Goal: Feedback & Contribution: Leave review/rating

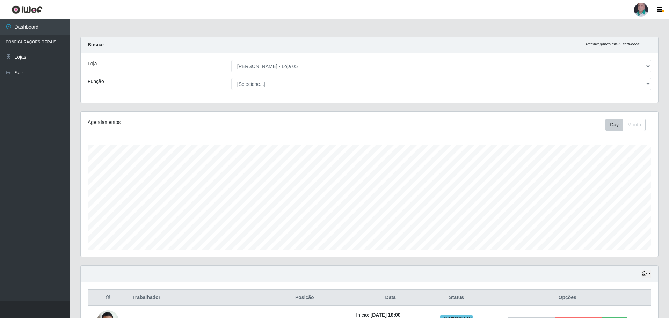
select select "252"
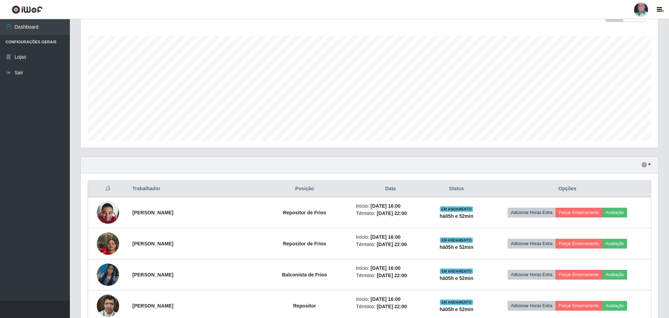
scroll to position [56, 0]
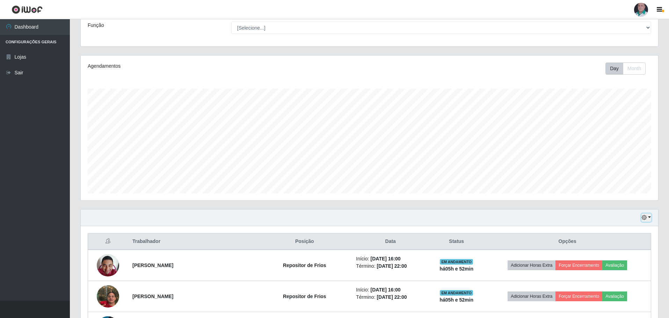
click at [645, 217] on icon "button" at bounding box center [644, 217] width 5 height 5
click at [622, 234] on button "Hoje" at bounding box center [623, 230] width 55 height 15
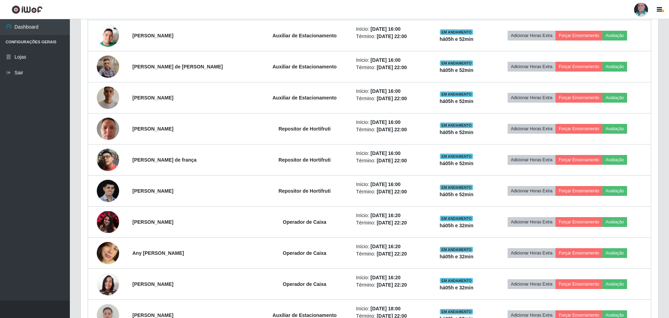
scroll to position [734, 0]
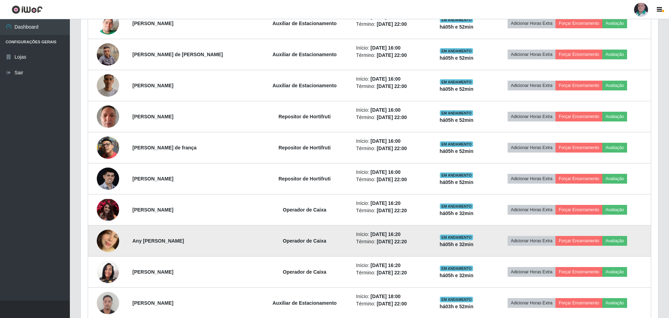
click at [113, 243] on img at bounding box center [108, 241] width 22 height 40
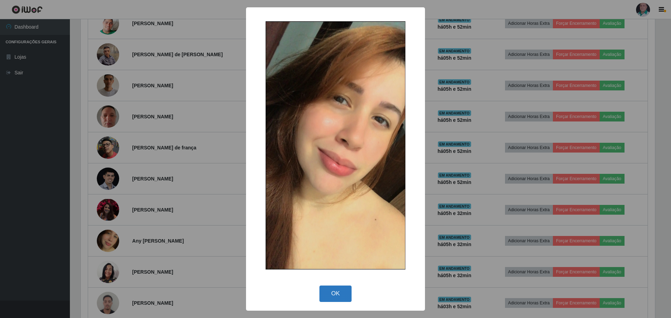
click at [337, 293] on button "OK" at bounding box center [336, 294] width 33 height 16
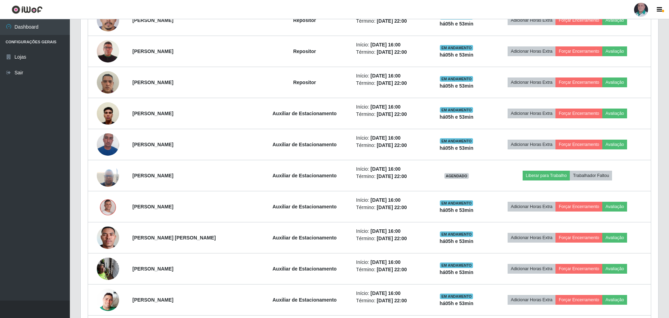
scroll to position [461, 0]
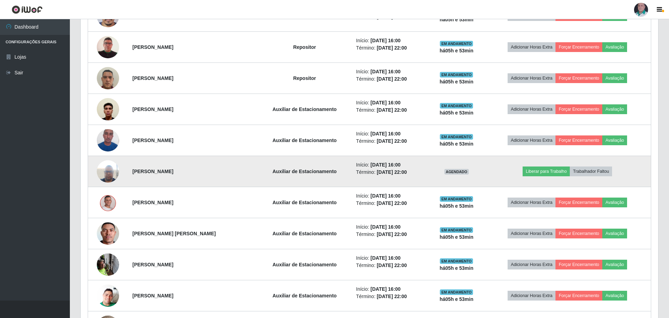
click at [112, 173] on img at bounding box center [108, 172] width 22 height 30
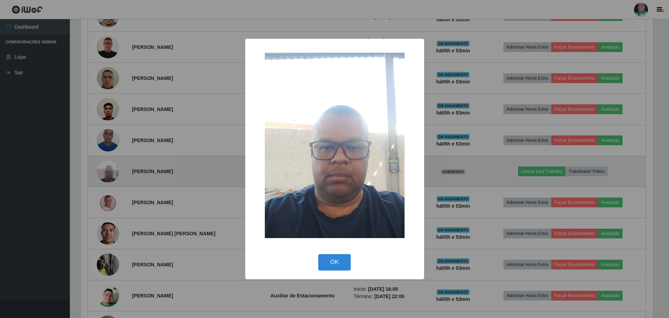
scroll to position [145, 574]
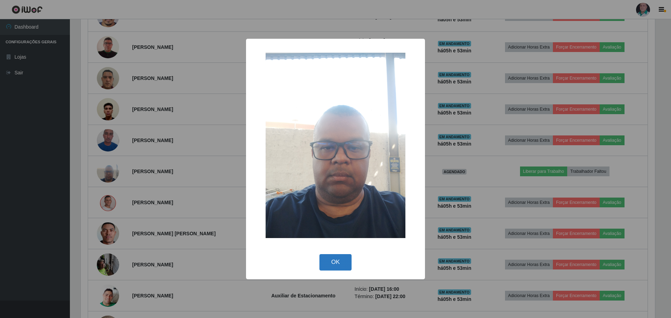
click at [345, 261] on button "OK" at bounding box center [336, 262] width 33 height 16
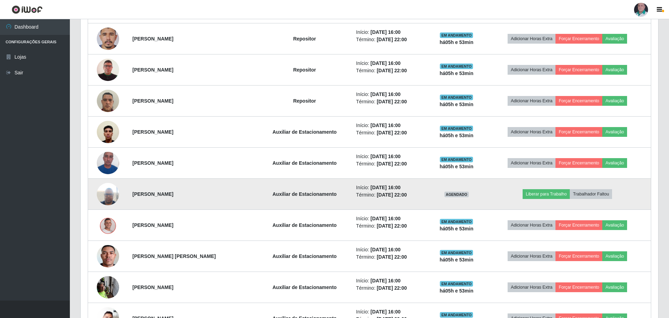
scroll to position [426, 0]
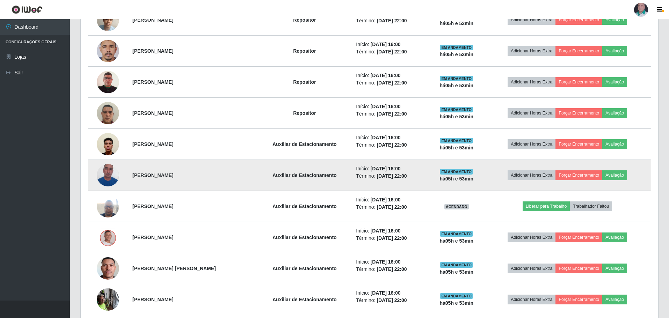
click at [106, 176] on img at bounding box center [108, 175] width 22 height 30
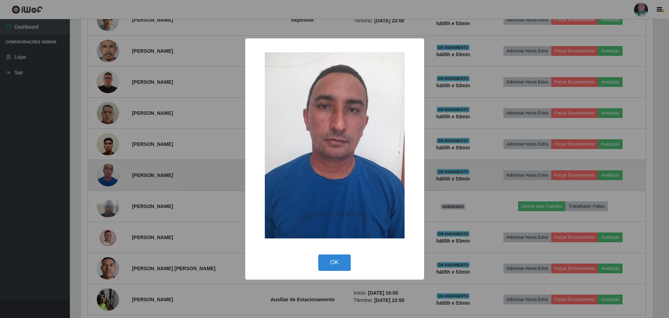
scroll to position [145, 574]
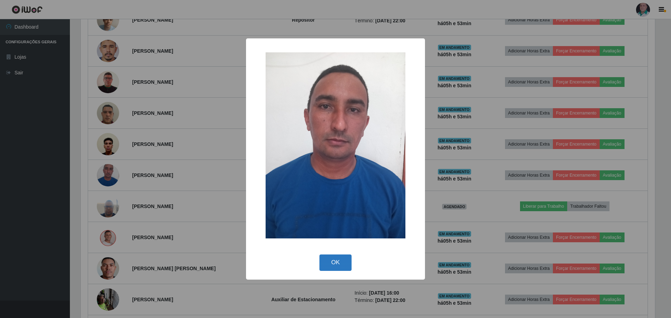
click at [335, 267] on button "OK" at bounding box center [336, 263] width 33 height 16
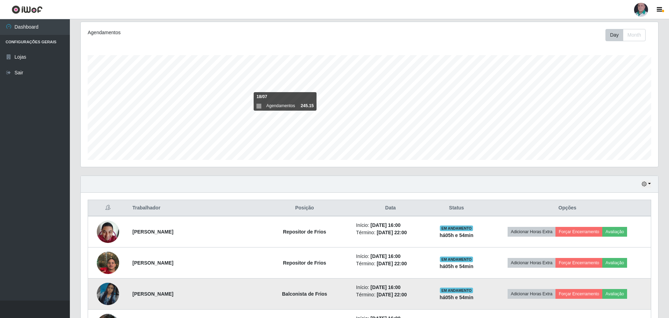
scroll to position [210, 0]
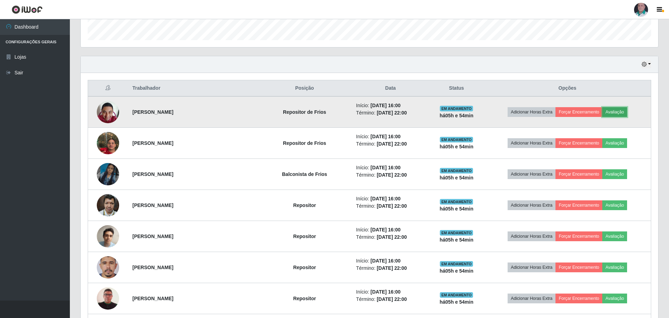
click at [615, 114] on button "Avaliação" at bounding box center [615, 112] width 25 height 10
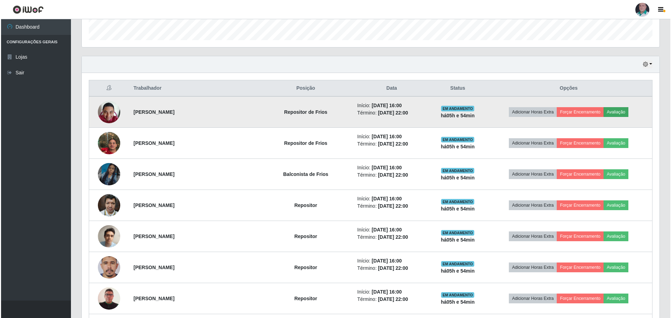
scroll to position [145, 574]
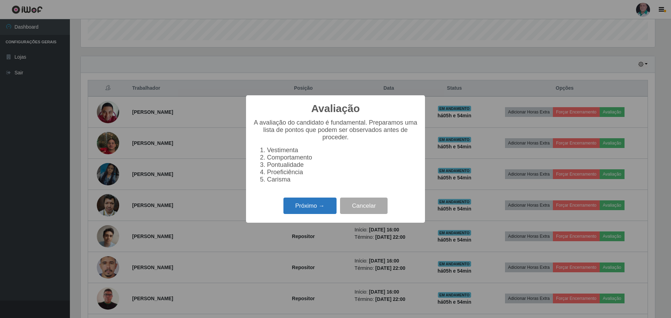
click at [295, 210] on button "Próximo →" at bounding box center [310, 206] width 53 height 16
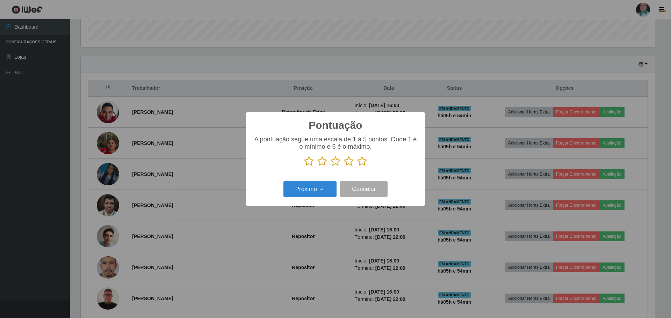
click at [361, 165] on icon at bounding box center [362, 161] width 10 height 10
click at [357, 167] on input "radio" at bounding box center [357, 167] width 0 height 0
click at [310, 187] on button "Próximo →" at bounding box center [310, 189] width 53 height 16
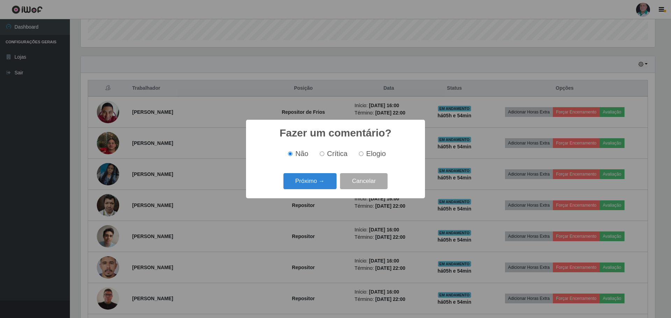
click at [360, 154] on input "Elogio" at bounding box center [361, 154] width 5 height 5
radio input "true"
click at [289, 191] on div "Próximo → Cancelar" at bounding box center [335, 181] width 165 height 20
click at [294, 184] on button "Próximo →" at bounding box center [310, 181] width 53 height 16
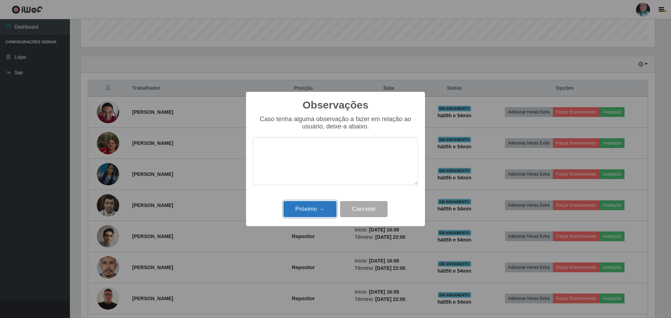
click at [298, 211] on button "Próximo →" at bounding box center [310, 209] width 53 height 16
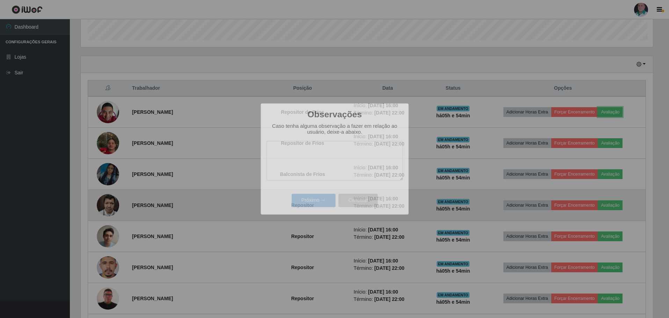
scroll to position [145, 578]
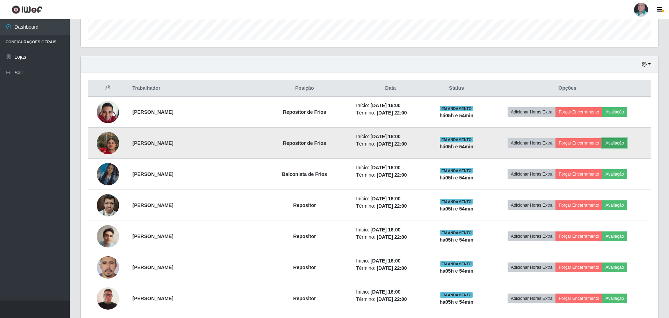
click at [611, 143] on button "Avaliação" at bounding box center [615, 143] width 25 height 10
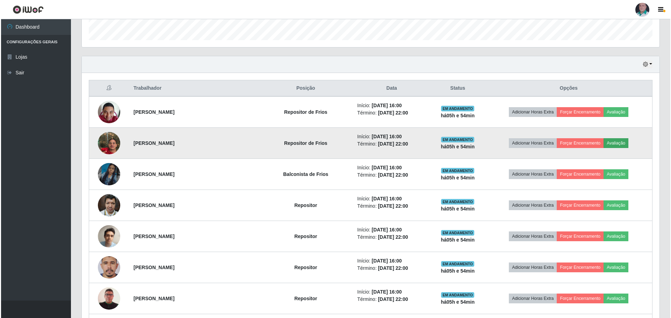
scroll to position [145, 574]
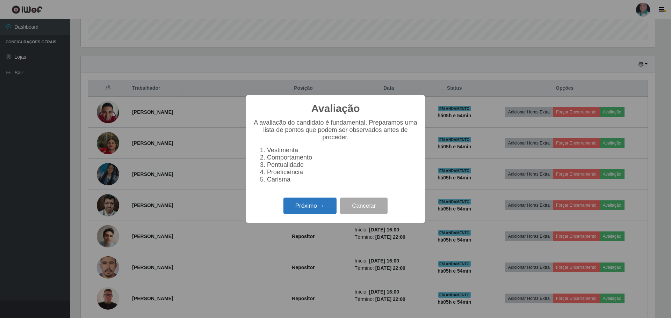
click at [301, 211] on button "Próximo →" at bounding box center [310, 206] width 53 height 16
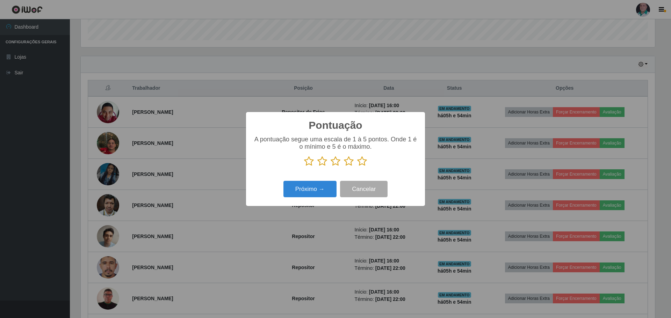
scroll to position [349425, 348996]
click at [368, 158] on p at bounding box center [335, 161] width 165 height 10
click at [363, 165] on icon at bounding box center [362, 161] width 10 height 10
click at [357, 167] on input "radio" at bounding box center [357, 167] width 0 height 0
click at [309, 193] on button "Próximo →" at bounding box center [310, 189] width 53 height 16
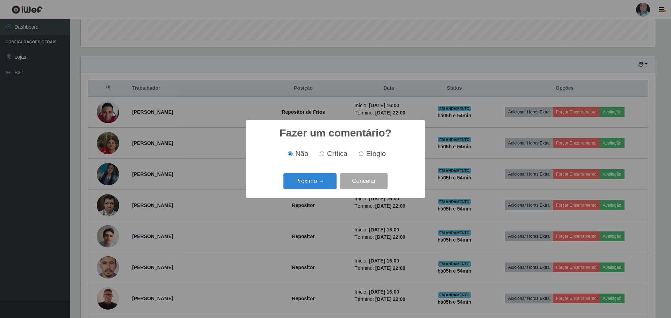
click at [371, 155] on span "Elogio" at bounding box center [376, 154] width 20 height 8
click at [364, 155] on input "Elogio" at bounding box center [361, 154] width 5 height 5
radio input "true"
click at [313, 181] on button "Próximo →" at bounding box center [310, 181] width 53 height 16
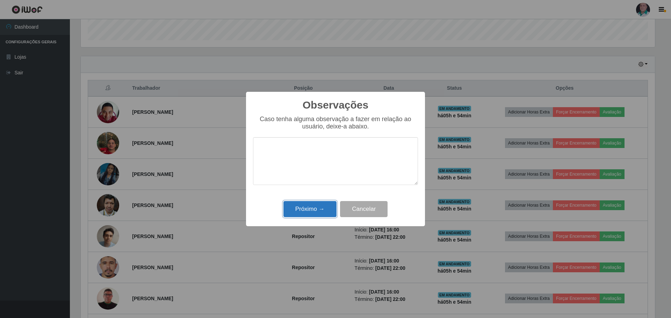
click at [297, 211] on button "Próximo →" at bounding box center [310, 209] width 53 height 16
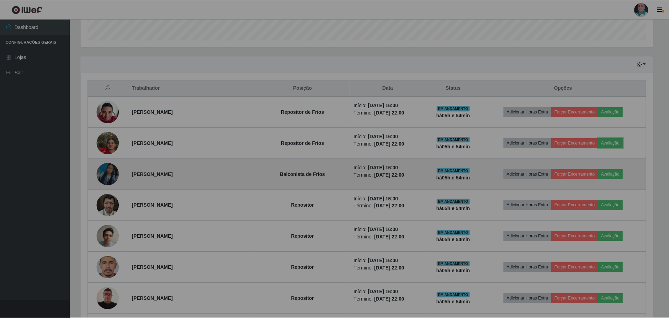
scroll to position [145, 578]
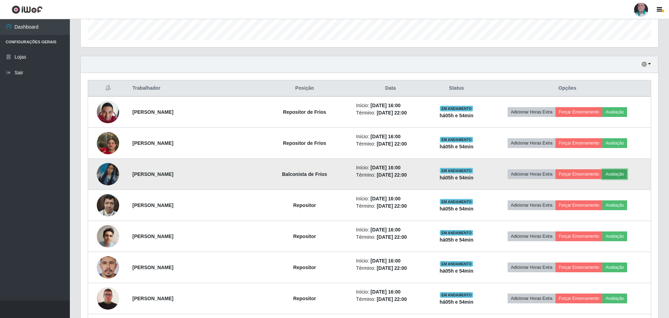
click at [616, 175] on button "Avaliação" at bounding box center [615, 175] width 25 height 10
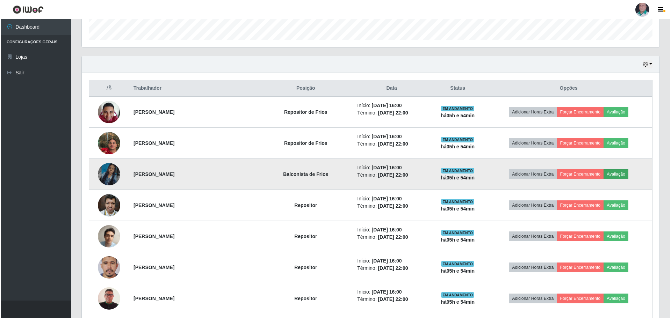
scroll to position [145, 574]
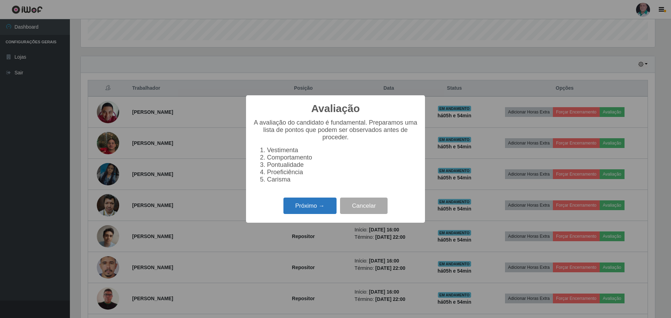
click at [307, 207] on button "Próximo →" at bounding box center [310, 206] width 53 height 16
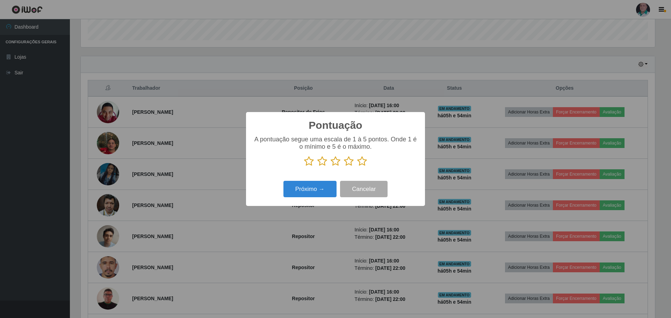
scroll to position [349425, 348996]
click at [363, 163] on icon at bounding box center [362, 161] width 10 height 10
click at [357, 167] on input "radio" at bounding box center [357, 167] width 0 height 0
click at [308, 190] on button "Próximo →" at bounding box center [310, 189] width 53 height 16
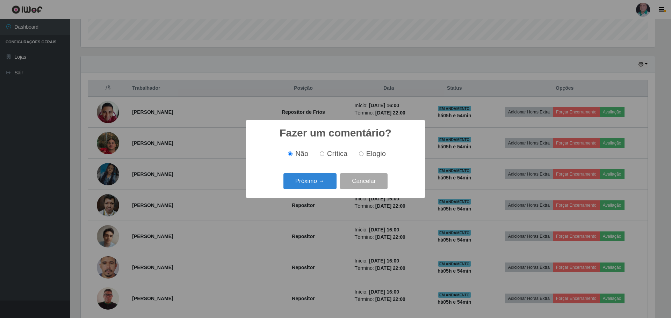
click at [364, 153] on label "Elogio" at bounding box center [371, 154] width 30 height 8
click at [364, 153] on input "Elogio" at bounding box center [361, 154] width 5 height 5
radio input "true"
click at [306, 188] on button "Próximo →" at bounding box center [310, 181] width 53 height 16
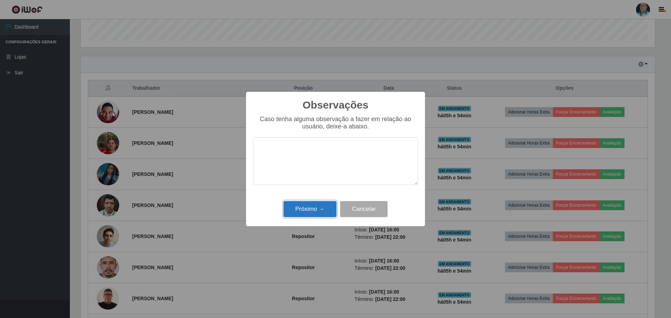
click at [304, 213] on button "Próximo →" at bounding box center [310, 209] width 53 height 16
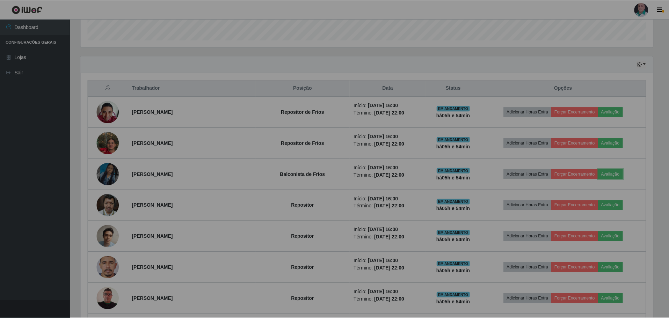
scroll to position [0, 0]
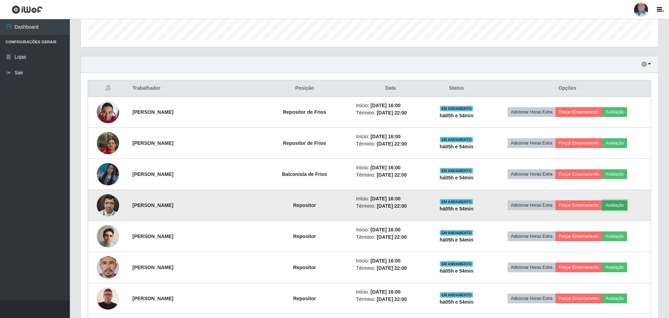
click at [617, 204] on button "Avaliação" at bounding box center [615, 206] width 25 height 10
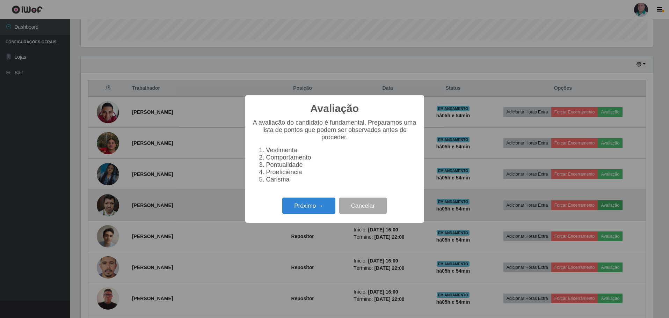
scroll to position [349425, 348996]
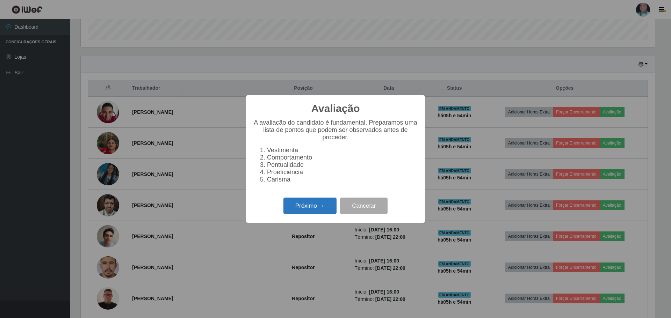
click at [314, 211] on button "Próximo →" at bounding box center [310, 206] width 53 height 16
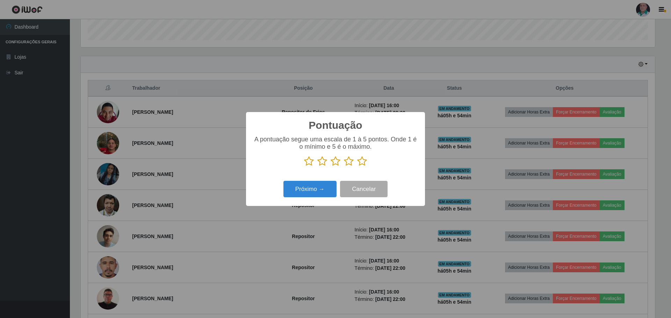
click at [362, 159] on icon at bounding box center [362, 161] width 10 height 10
click at [357, 167] on input "radio" at bounding box center [357, 167] width 0 height 0
click at [306, 190] on button "Próximo →" at bounding box center [310, 189] width 53 height 16
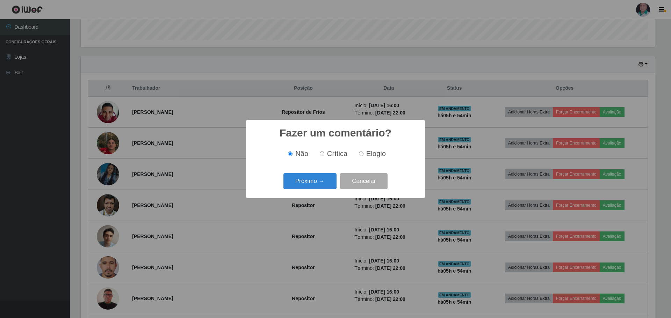
click at [368, 156] on span "Elogio" at bounding box center [376, 154] width 20 height 8
click at [364, 156] on input "Elogio" at bounding box center [361, 154] width 5 height 5
radio input "true"
click at [302, 188] on button "Próximo →" at bounding box center [310, 181] width 53 height 16
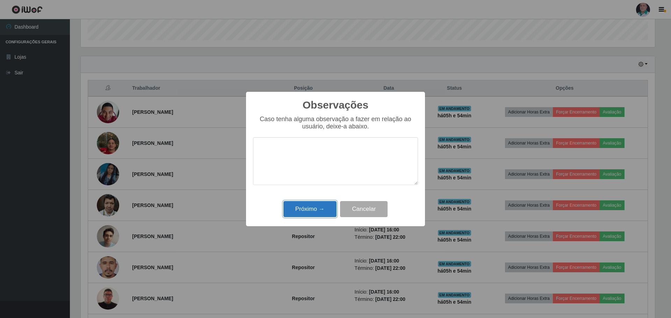
click at [303, 210] on button "Próximo →" at bounding box center [310, 209] width 53 height 16
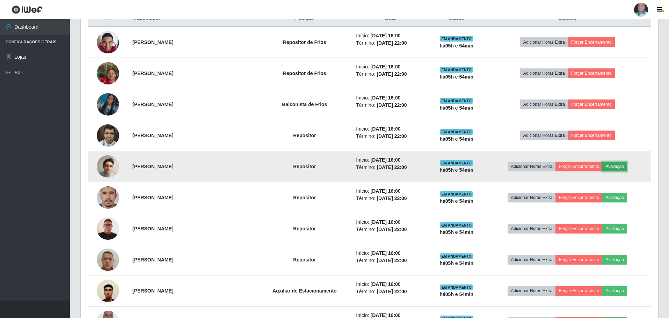
click at [622, 167] on button "Avaliação" at bounding box center [615, 167] width 25 height 10
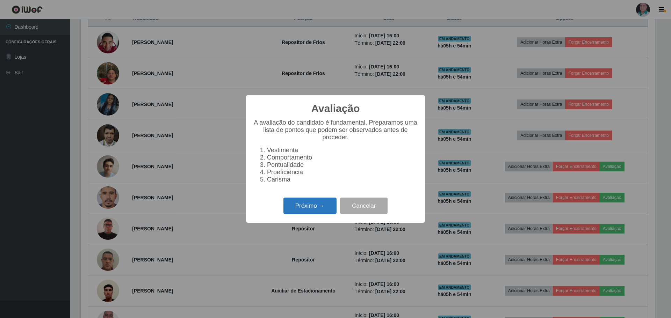
click at [298, 209] on button "Próximo →" at bounding box center [310, 206] width 53 height 16
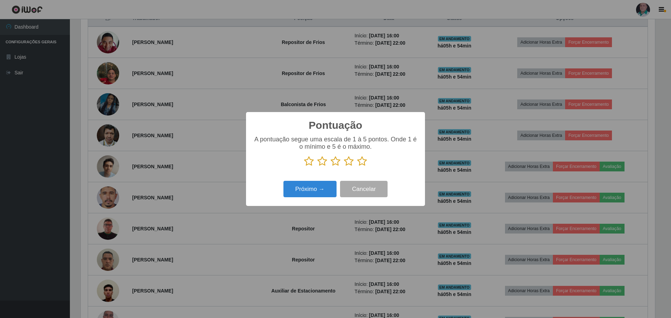
click at [360, 166] on icon at bounding box center [362, 161] width 10 height 10
click at [357, 167] on input "radio" at bounding box center [357, 167] width 0 height 0
click at [309, 192] on button "Próximo →" at bounding box center [310, 189] width 53 height 16
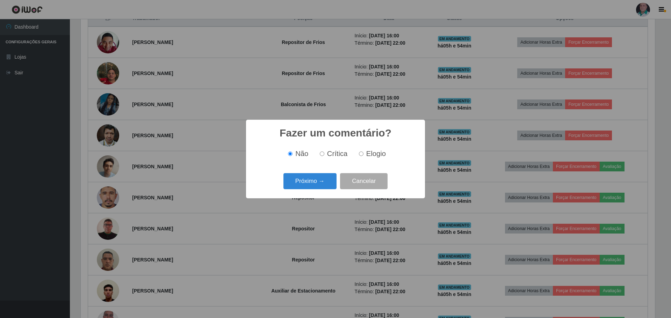
click at [371, 151] on span "Elogio" at bounding box center [376, 154] width 20 height 8
click at [364, 152] on input "Elogio" at bounding box center [361, 154] width 5 height 5
radio input "true"
click at [304, 187] on button "Próximo →" at bounding box center [310, 181] width 53 height 16
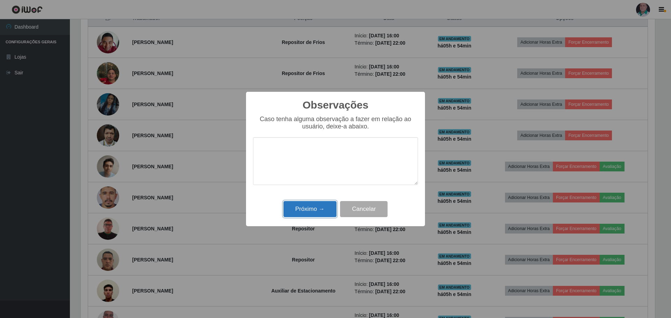
click at [301, 206] on button "Próximo →" at bounding box center [310, 209] width 53 height 16
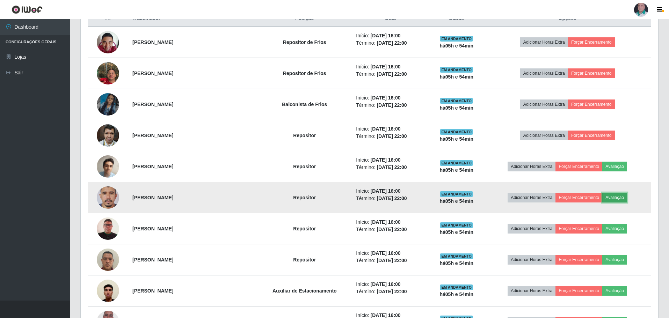
click at [623, 197] on button "Avaliação" at bounding box center [615, 198] width 25 height 10
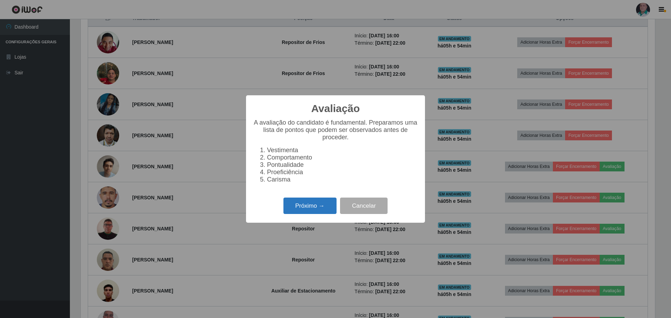
click at [302, 209] on button "Próximo →" at bounding box center [310, 206] width 53 height 16
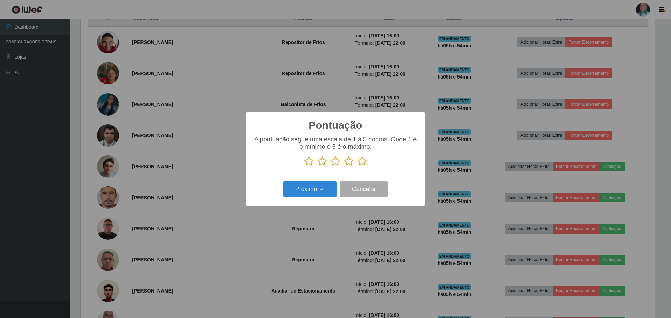
click at [361, 157] on icon at bounding box center [362, 161] width 10 height 10
click at [357, 167] on input "radio" at bounding box center [357, 167] width 0 height 0
click at [324, 193] on button "Próximo →" at bounding box center [310, 189] width 53 height 16
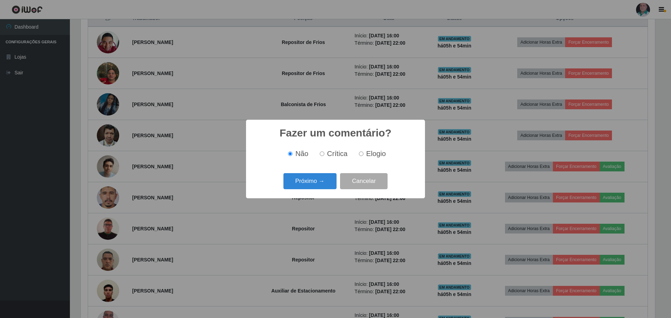
click at [375, 148] on div "Não Crítica Elogio" at bounding box center [335, 154] width 165 height 21
click at [368, 156] on span "Elogio" at bounding box center [376, 154] width 20 height 8
click at [364, 156] on input "Elogio" at bounding box center [361, 154] width 5 height 5
radio input "true"
click at [322, 184] on button "Próximo →" at bounding box center [310, 181] width 53 height 16
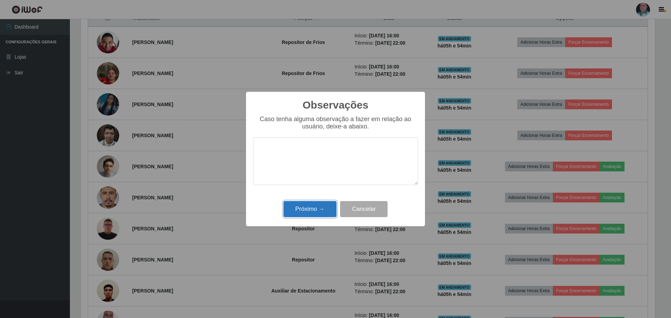
click at [315, 210] on button "Próximo →" at bounding box center [310, 209] width 53 height 16
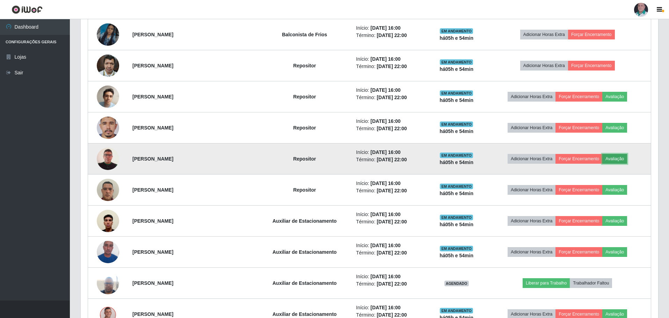
click at [614, 157] on button "Avaliação" at bounding box center [615, 159] width 25 height 10
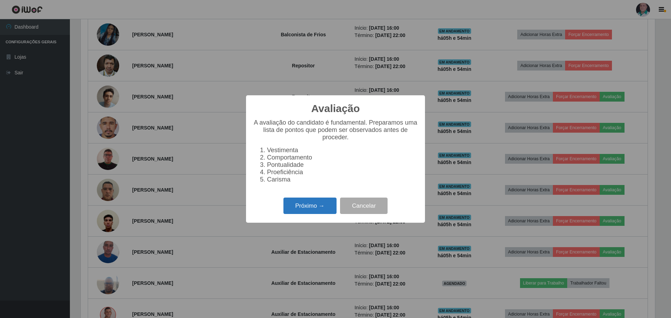
click at [296, 213] on button "Próximo →" at bounding box center [310, 206] width 53 height 16
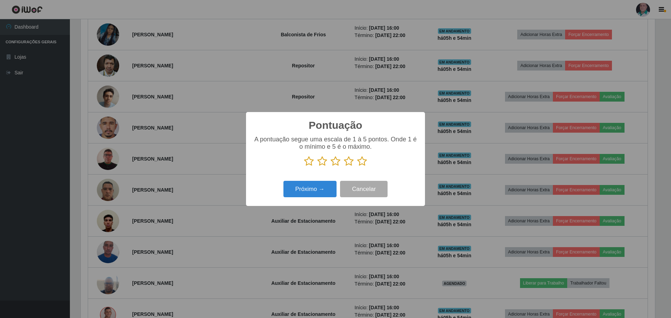
click at [360, 162] on icon at bounding box center [362, 161] width 10 height 10
click at [357, 167] on input "radio" at bounding box center [357, 167] width 0 height 0
click at [303, 193] on button "Próximo →" at bounding box center [310, 189] width 53 height 16
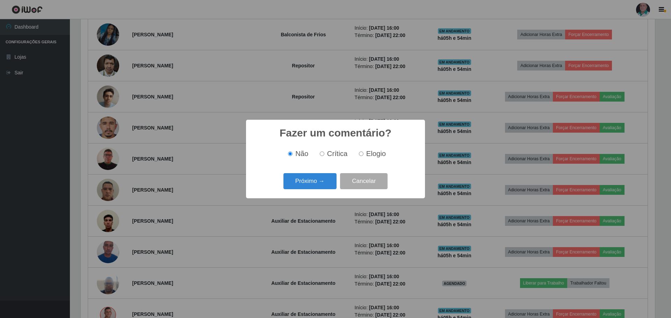
click at [379, 152] on span "Elogio" at bounding box center [376, 154] width 20 height 8
click at [364, 152] on input "Elogio" at bounding box center [361, 154] width 5 height 5
radio input "true"
click at [315, 182] on button "Próximo →" at bounding box center [310, 181] width 53 height 16
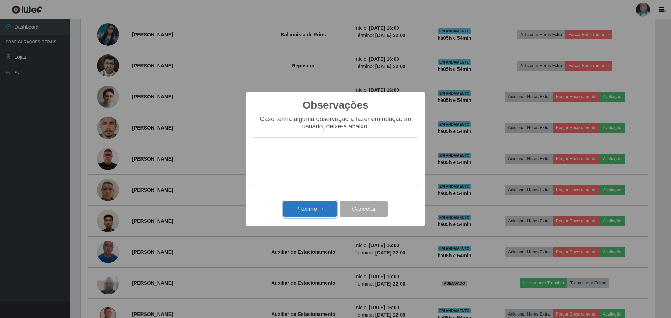
click at [316, 211] on button "Próximo →" at bounding box center [310, 209] width 53 height 16
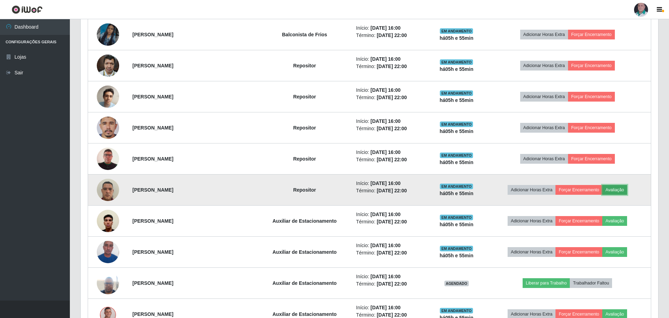
click at [622, 191] on button "Avaliação" at bounding box center [615, 190] width 25 height 10
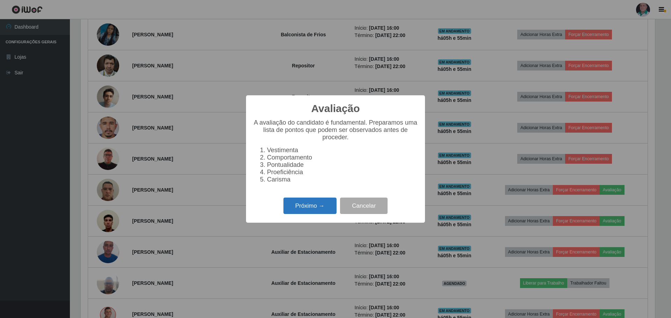
click at [296, 214] on button "Próximo →" at bounding box center [310, 206] width 53 height 16
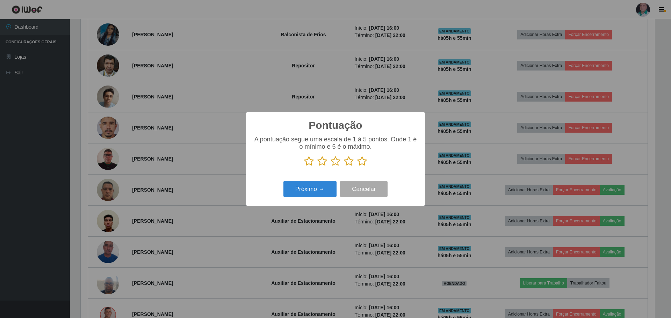
click at [359, 161] on icon at bounding box center [362, 161] width 10 height 10
click at [357, 167] on input "radio" at bounding box center [357, 167] width 0 height 0
click at [305, 196] on button "Próximo →" at bounding box center [310, 189] width 53 height 16
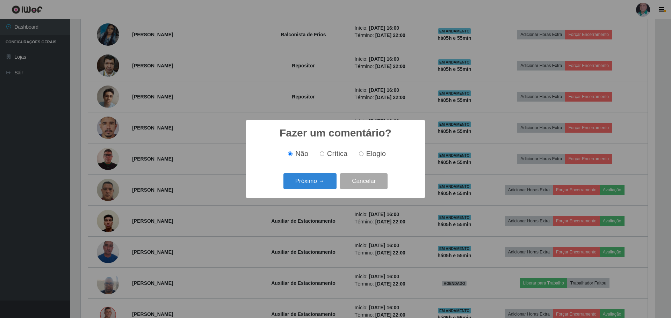
click at [363, 153] on input "Elogio" at bounding box center [361, 154] width 5 height 5
radio input "true"
click at [311, 180] on button "Próximo →" at bounding box center [310, 181] width 53 height 16
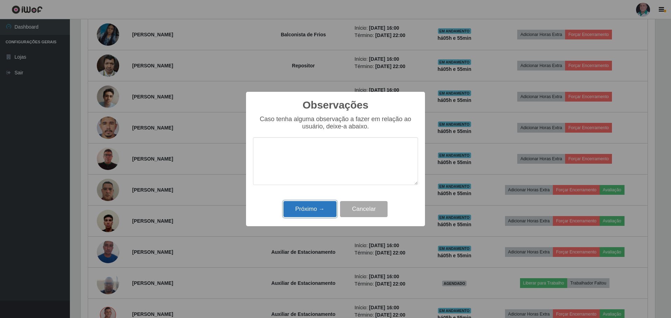
click at [310, 207] on button "Próximo →" at bounding box center [310, 209] width 53 height 16
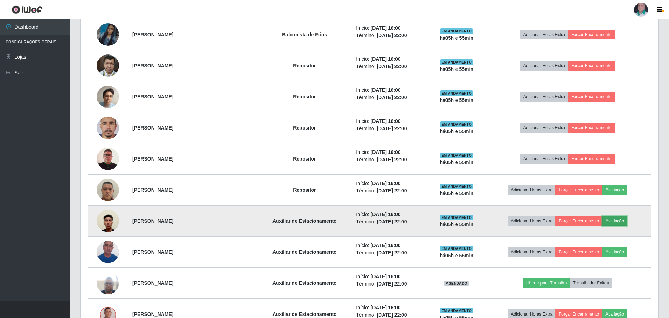
click at [615, 221] on button "Avaliação" at bounding box center [615, 221] width 25 height 10
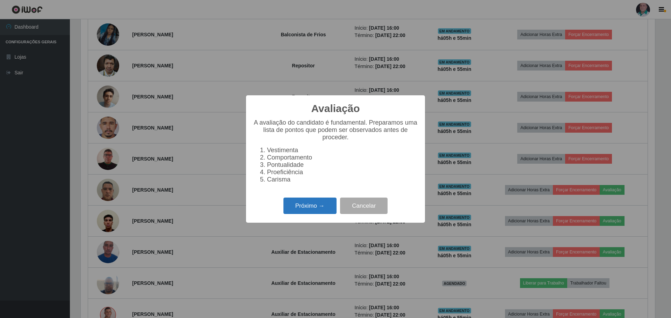
click at [309, 212] on button "Próximo →" at bounding box center [310, 206] width 53 height 16
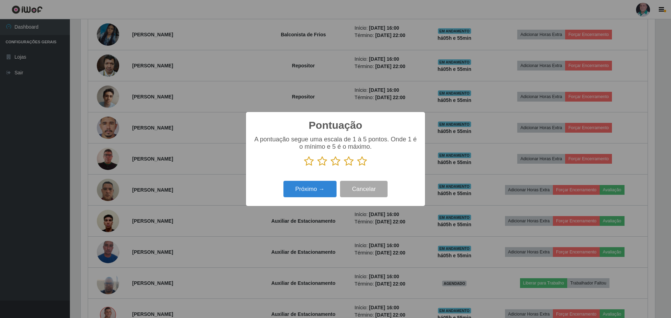
click at [361, 163] on icon at bounding box center [362, 161] width 10 height 10
click at [357, 167] on input "radio" at bounding box center [357, 167] width 0 height 0
click at [311, 189] on button "Próximo →" at bounding box center [310, 189] width 53 height 16
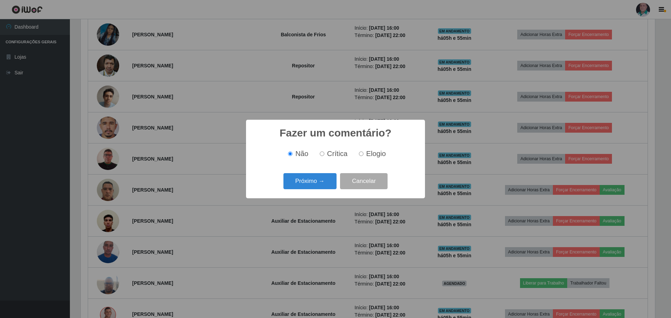
click at [366, 155] on span "Elogio" at bounding box center [376, 154] width 20 height 8
click at [364, 155] on input "Elogio" at bounding box center [361, 154] width 5 height 5
radio input "true"
click at [302, 183] on button "Próximo →" at bounding box center [310, 181] width 53 height 16
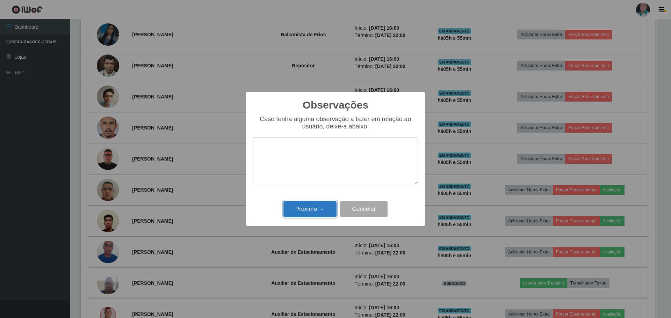
click at [308, 209] on button "Próximo →" at bounding box center [310, 209] width 53 height 16
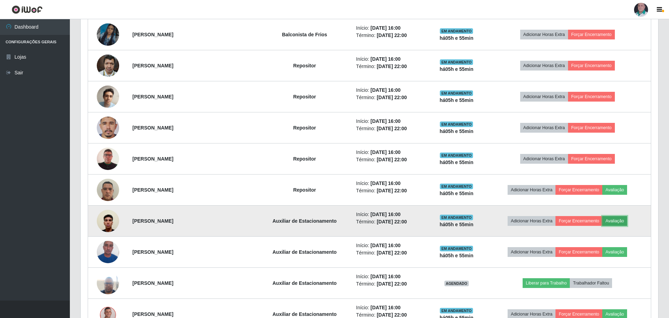
click at [616, 222] on button "Avaliação" at bounding box center [615, 221] width 25 height 10
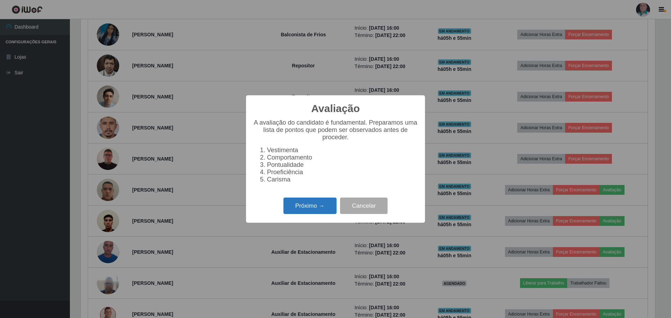
click at [314, 213] on button "Próximo →" at bounding box center [310, 206] width 53 height 16
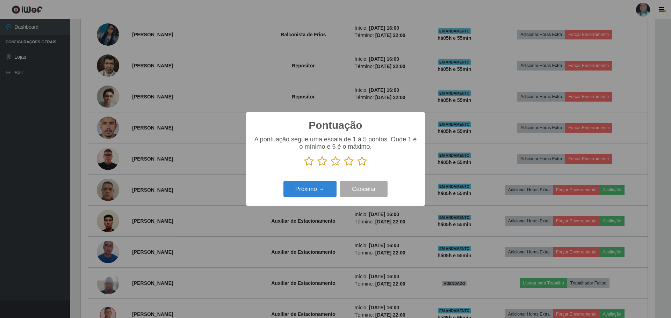
click at [366, 158] on icon at bounding box center [362, 161] width 10 height 10
click at [357, 167] on input "radio" at bounding box center [357, 167] width 0 height 0
click at [319, 183] on button "Próximo →" at bounding box center [310, 189] width 53 height 16
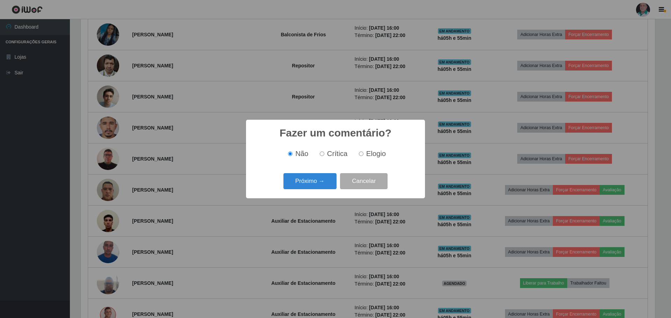
click at [357, 155] on label "Elogio" at bounding box center [371, 154] width 30 height 8
click at [359, 155] on input "Elogio" at bounding box center [361, 154] width 5 height 5
radio input "true"
click at [297, 190] on button "Próximo →" at bounding box center [310, 181] width 53 height 16
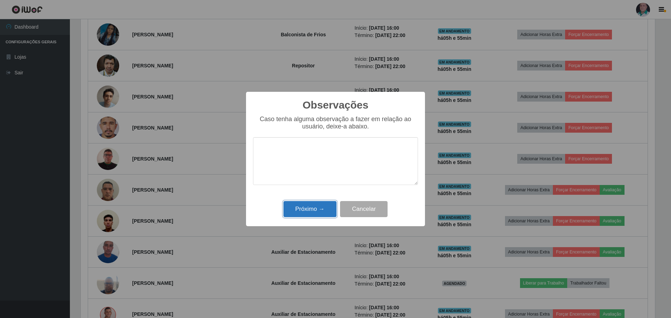
click at [298, 218] on button "Próximo →" at bounding box center [310, 209] width 53 height 16
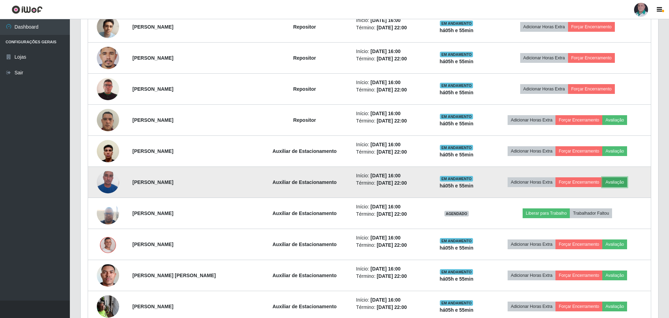
click at [614, 182] on button "Avaliação" at bounding box center [615, 183] width 25 height 10
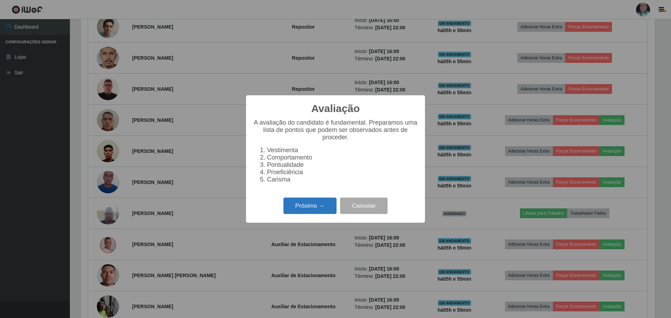
click at [311, 210] on button "Próximo →" at bounding box center [310, 206] width 53 height 16
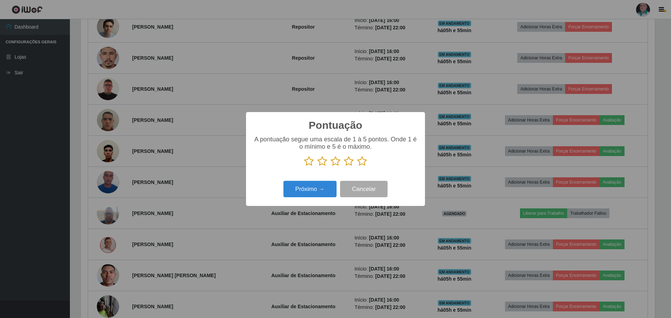
click at [364, 164] on icon at bounding box center [362, 161] width 10 height 10
click at [357, 167] on input "radio" at bounding box center [357, 167] width 0 height 0
click at [295, 196] on button "Próximo →" at bounding box center [310, 189] width 53 height 16
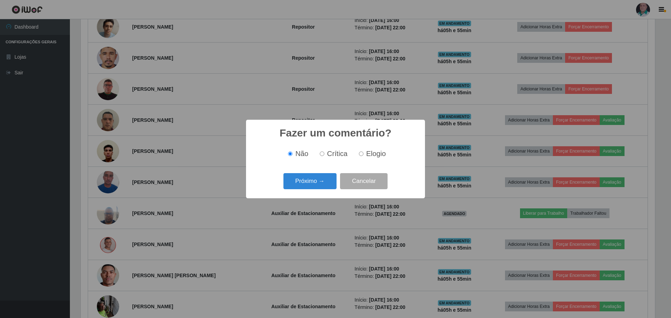
click at [366, 158] on span "Elogio" at bounding box center [376, 154] width 20 height 8
click at [364, 156] on input "Elogio" at bounding box center [361, 154] width 5 height 5
radio input "true"
click at [317, 179] on button "Próximo →" at bounding box center [310, 181] width 53 height 16
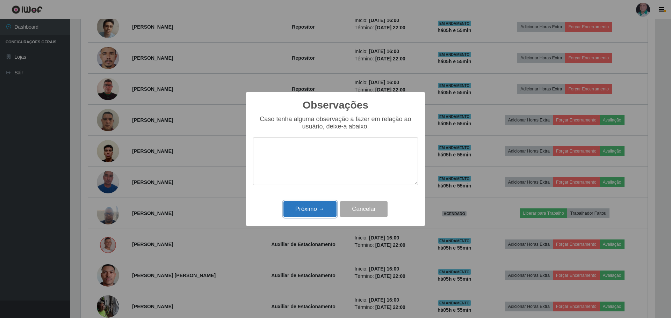
click at [299, 211] on button "Próximo →" at bounding box center [310, 209] width 53 height 16
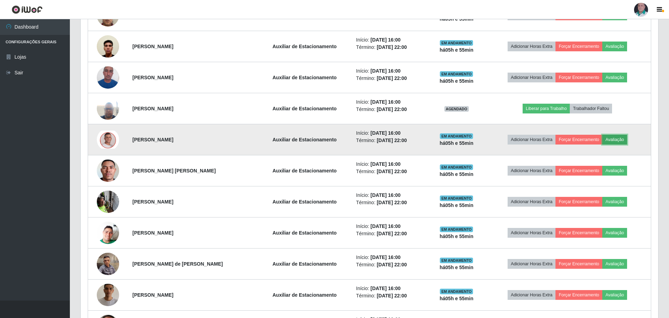
click at [622, 143] on button "Avaliação" at bounding box center [615, 140] width 25 height 10
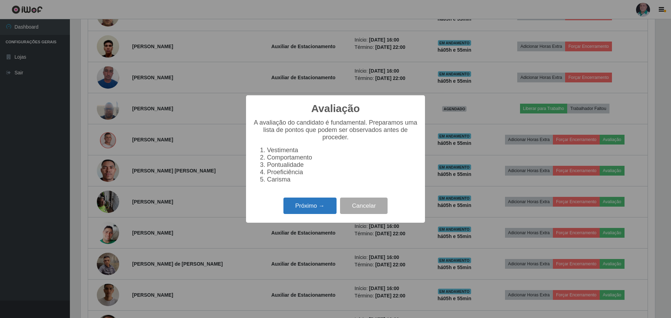
click at [313, 209] on button "Próximo →" at bounding box center [310, 206] width 53 height 16
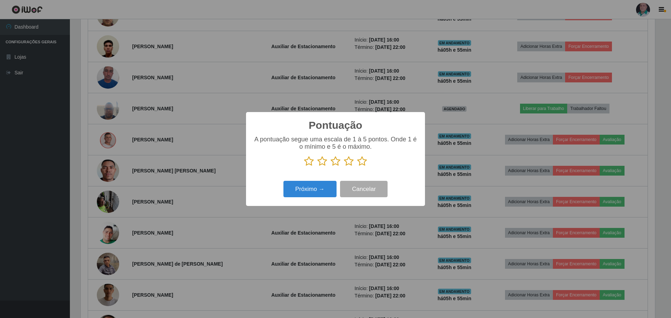
click at [361, 164] on icon at bounding box center [362, 161] width 10 height 10
click at [357, 167] on input "radio" at bounding box center [357, 167] width 0 height 0
click at [307, 191] on button "Próximo →" at bounding box center [310, 189] width 53 height 16
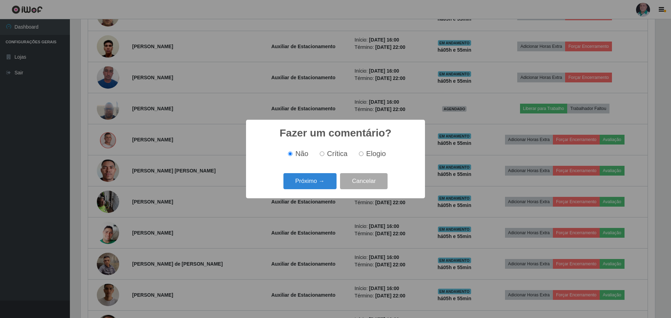
click at [367, 151] on span "Elogio" at bounding box center [376, 154] width 20 height 8
click at [364, 152] on input "Elogio" at bounding box center [361, 154] width 5 height 5
radio input "true"
click at [296, 182] on button "Próximo →" at bounding box center [310, 181] width 53 height 16
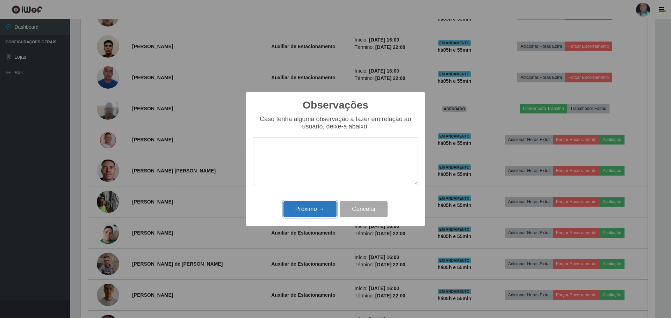
click at [304, 205] on button "Próximo →" at bounding box center [310, 209] width 53 height 16
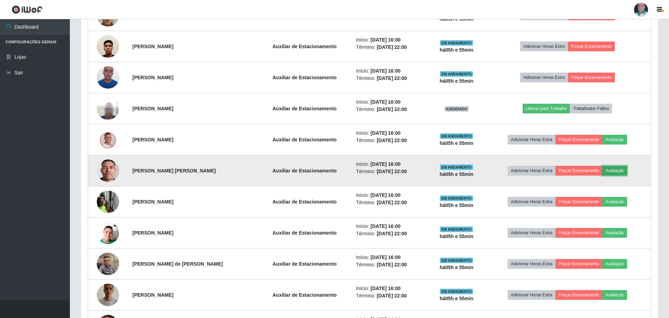
click at [617, 173] on button "Avaliação" at bounding box center [615, 171] width 25 height 10
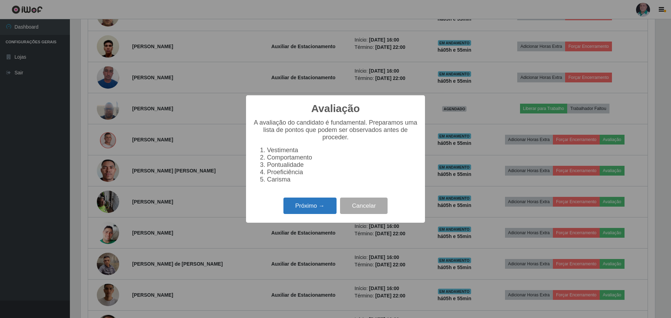
click at [307, 212] on button "Próximo →" at bounding box center [310, 206] width 53 height 16
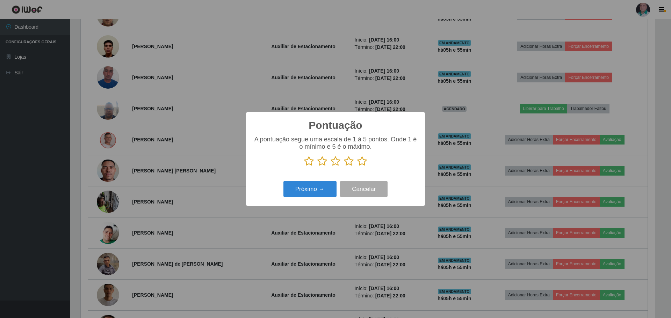
click at [363, 164] on icon at bounding box center [362, 161] width 10 height 10
click at [357, 167] on input "radio" at bounding box center [357, 167] width 0 height 0
click at [307, 191] on button "Próximo →" at bounding box center [310, 189] width 53 height 16
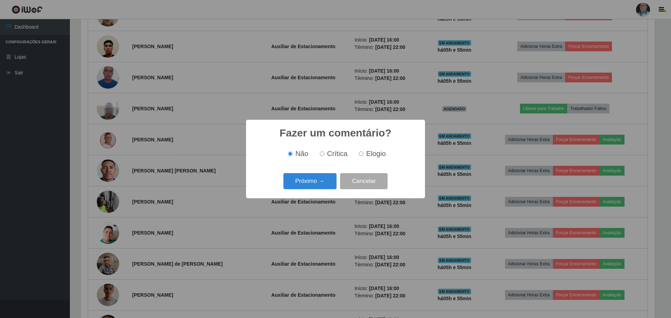
click at [374, 152] on span "Elogio" at bounding box center [376, 154] width 20 height 8
click at [364, 152] on input "Elogio" at bounding box center [361, 154] width 5 height 5
radio input "true"
click at [308, 178] on button "Próximo →" at bounding box center [310, 181] width 53 height 16
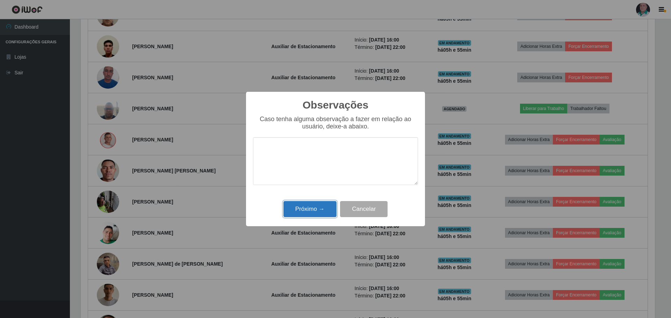
click at [305, 206] on button "Próximo →" at bounding box center [310, 209] width 53 height 16
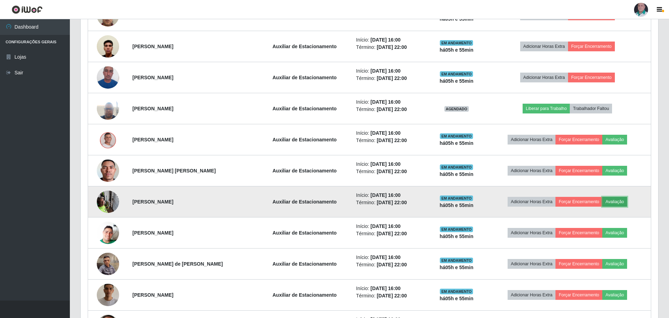
click at [619, 201] on button "Avaliação" at bounding box center [615, 202] width 25 height 10
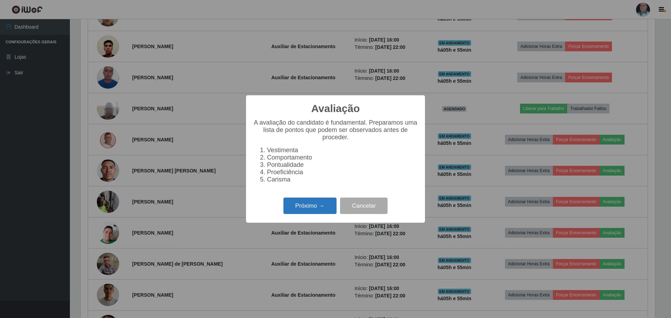
click at [312, 209] on button "Próximo →" at bounding box center [310, 206] width 53 height 16
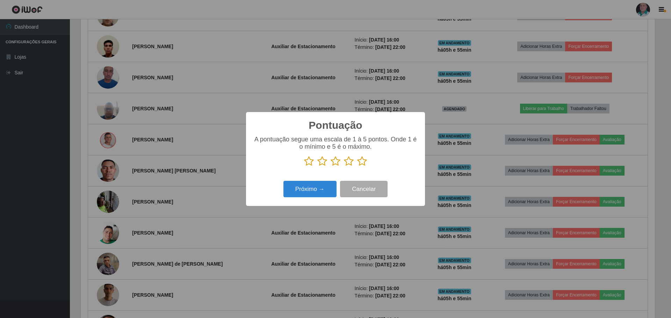
click at [363, 162] on icon at bounding box center [362, 161] width 10 height 10
click at [357, 167] on input "radio" at bounding box center [357, 167] width 0 height 0
click at [303, 198] on button "Próximo →" at bounding box center [310, 189] width 53 height 16
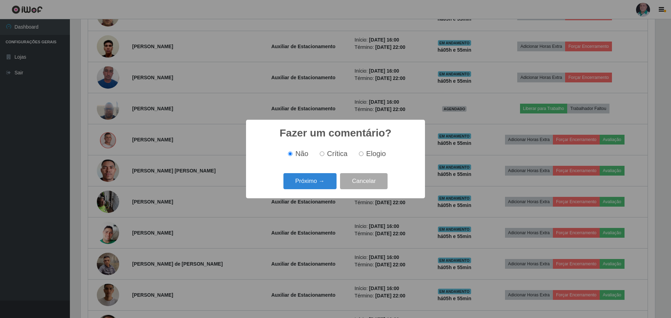
click at [367, 158] on span "Elogio" at bounding box center [376, 154] width 20 height 8
click at [364, 156] on input "Elogio" at bounding box center [361, 154] width 5 height 5
radio input "true"
click at [309, 189] on button "Próximo →" at bounding box center [310, 181] width 53 height 16
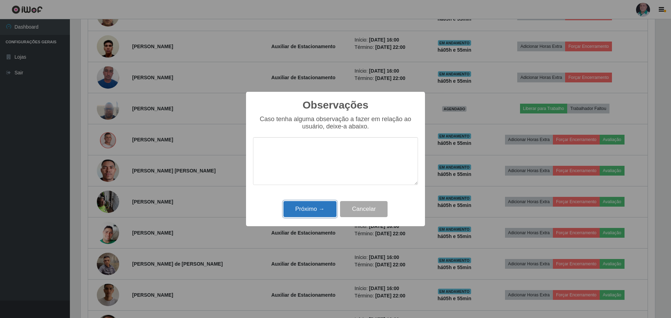
click at [303, 209] on button "Próximo →" at bounding box center [310, 209] width 53 height 16
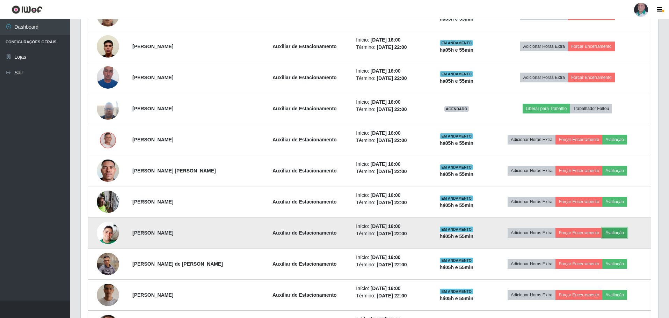
click at [622, 236] on button "Avaliação" at bounding box center [615, 233] width 25 height 10
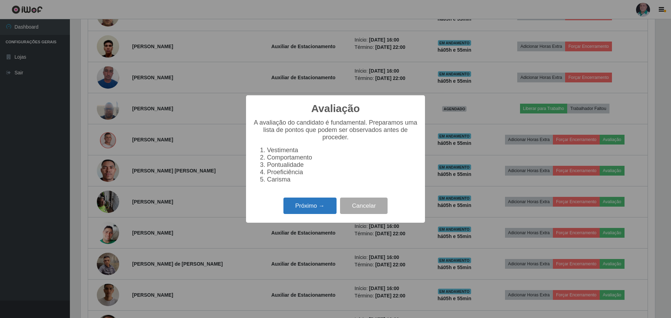
click at [303, 212] on button "Próximo →" at bounding box center [310, 206] width 53 height 16
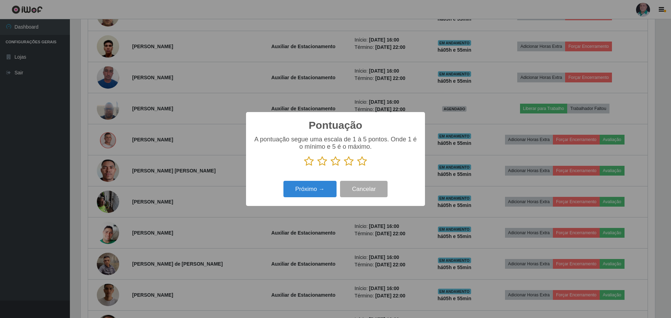
click at [359, 162] on icon at bounding box center [362, 161] width 10 height 10
click at [357, 167] on input "radio" at bounding box center [357, 167] width 0 height 0
click at [303, 188] on button "Próximo →" at bounding box center [310, 189] width 53 height 16
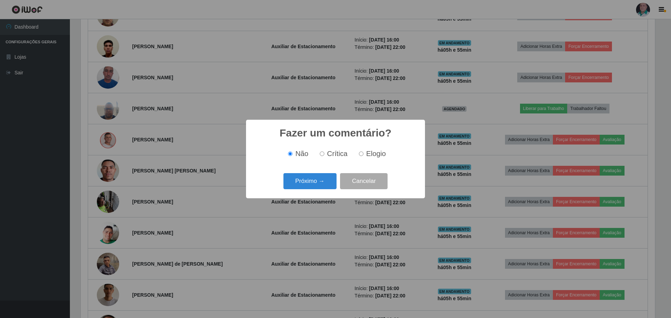
click at [368, 155] on span "Elogio" at bounding box center [376, 154] width 20 height 8
click at [364, 155] on input "Elogio" at bounding box center [361, 154] width 5 height 5
radio input "true"
click at [302, 183] on button "Próximo →" at bounding box center [310, 181] width 53 height 16
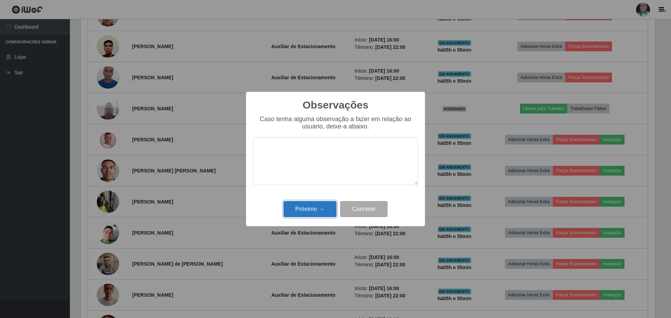
click at [311, 208] on button "Próximo →" at bounding box center [310, 209] width 53 height 16
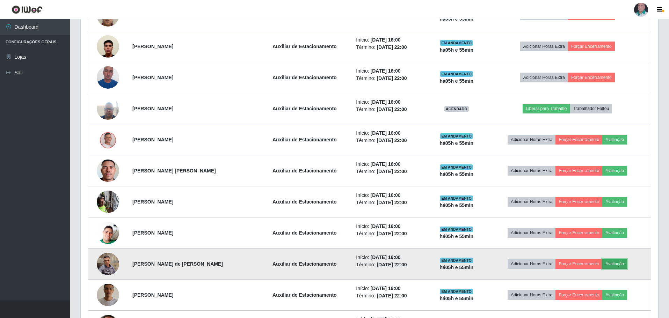
click at [617, 263] on button "Avaliação" at bounding box center [615, 264] width 25 height 10
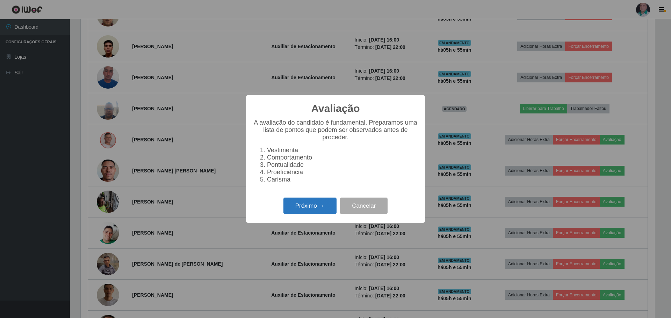
click at [314, 212] on button "Próximo →" at bounding box center [310, 206] width 53 height 16
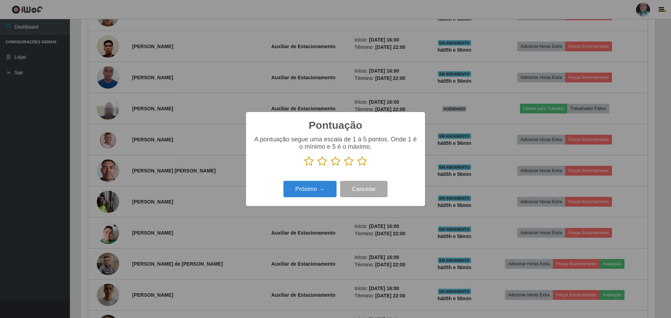
click at [360, 163] on icon at bounding box center [362, 161] width 10 height 10
click at [357, 167] on input "radio" at bounding box center [357, 167] width 0 height 0
click at [307, 192] on button "Próximo →" at bounding box center [310, 189] width 53 height 16
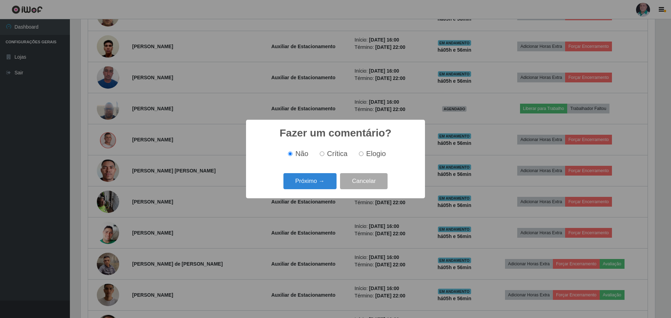
click at [369, 152] on span "Elogio" at bounding box center [376, 154] width 20 height 8
click at [364, 152] on input "Elogio" at bounding box center [361, 154] width 5 height 5
radio input "true"
click at [312, 180] on button "Próximo →" at bounding box center [310, 181] width 53 height 16
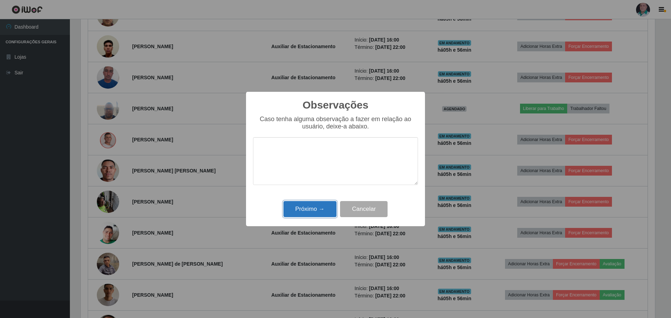
click at [306, 207] on button "Próximo →" at bounding box center [310, 209] width 53 height 16
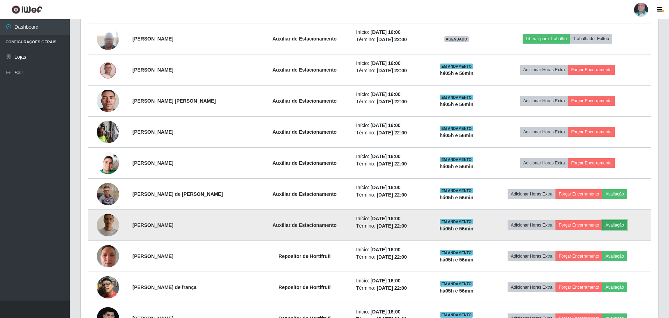
click at [619, 225] on button "Avaliação" at bounding box center [615, 226] width 25 height 10
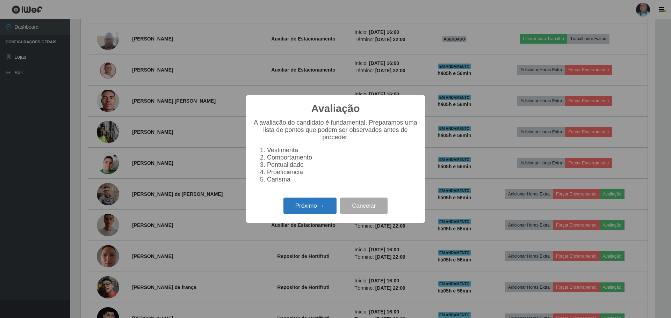
click at [316, 208] on button "Próximo →" at bounding box center [310, 206] width 53 height 16
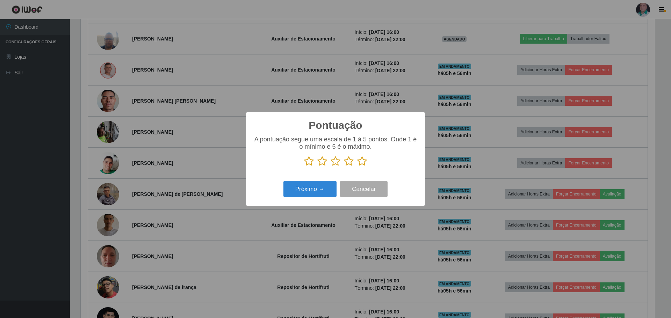
click at [366, 159] on icon at bounding box center [362, 161] width 10 height 10
click at [357, 167] on input "radio" at bounding box center [357, 167] width 0 height 0
click at [318, 192] on button "Próximo →" at bounding box center [310, 189] width 53 height 16
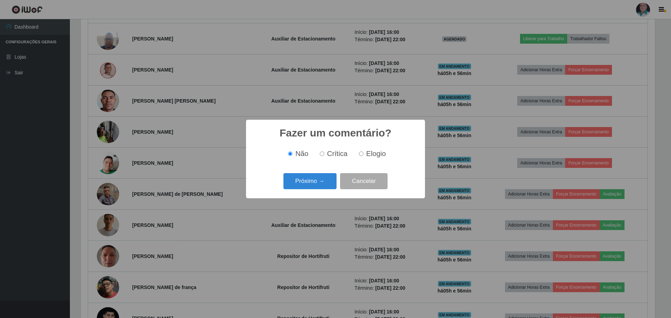
click at [366, 155] on span "Elogio" at bounding box center [376, 154] width 20 height 8
click at [364, 155] on input "Elogio" at bounding box center [361, 154] width 5 height 5
radio input "true"
click at [322, 181] on button "Próximo →" at bounding box center [310, 181] width 53 height 16
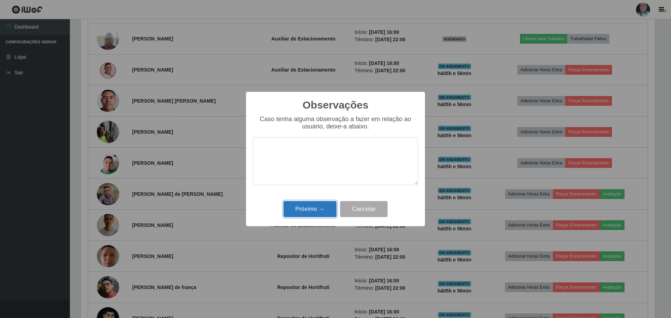
click at [316, 211] on button "Próximo →" at bounding box center [310, 209] width 53 height 16
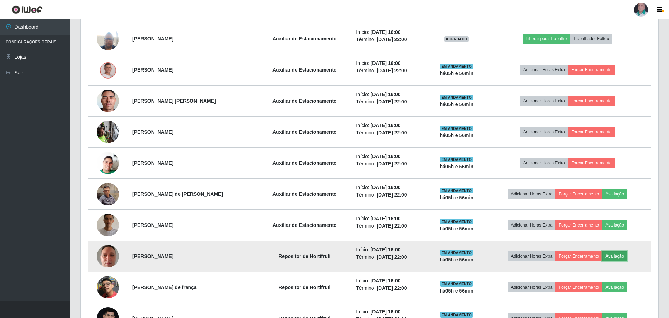
click at [622, 257] on button "Avaliação" at bounding box center [615, 257] width 25 height 10
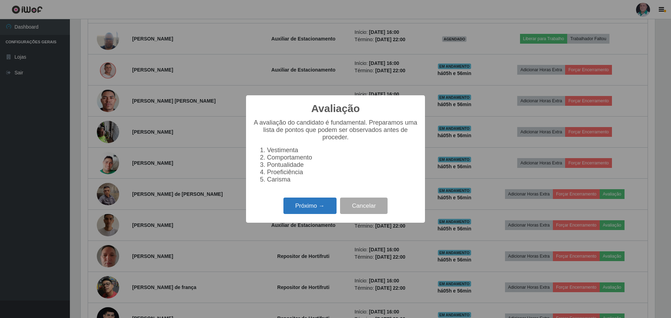
click at [327, 209] on button "Próximo →" at bounding box center [310, 206] width 53 height 16
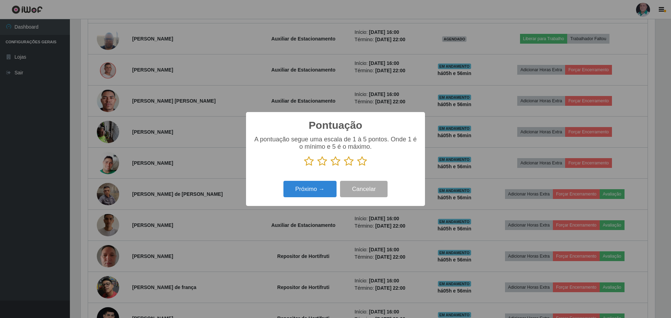
click at [361, 162] on icon at bounding box center [362, 161] width 10 height 10
click at [357, 167] on input "radio" at bounding box center [357, 167] width 0 height 0
click at [325, 186] on button "Próximo →" at bounding box center [310, 189] width 53 height 16
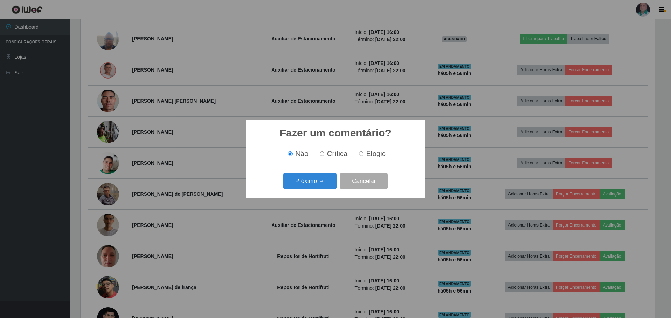
click at [371, 152] on span "Elogio" at bounding box center [376, 154] width 20 height 8
click at [364, 152] on input "Elogio" at bounding box center [361, 154] width 5 height 5
radio input "true"
click at [308, 185] on button "Próximo →" at bounding box center [310, 181] width 53 height 16
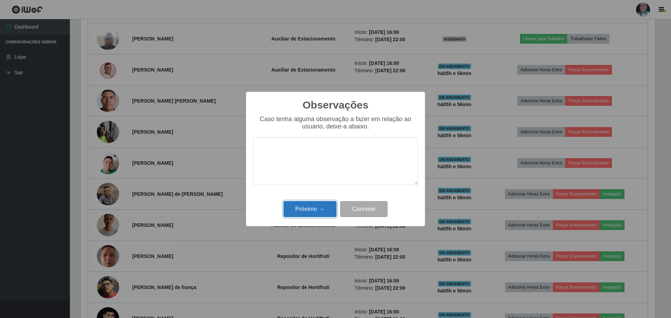
click at [309, 212] on button "Próximo →" at bounding box center [310, 209] width 53 height 16
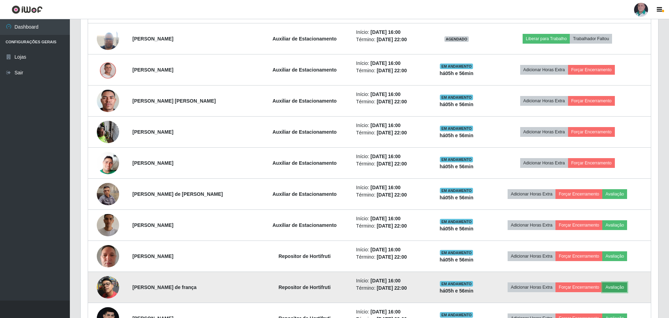
click at [622, 289] on button "Avaliação" at bounding box center [615, 288] width 25 height 10
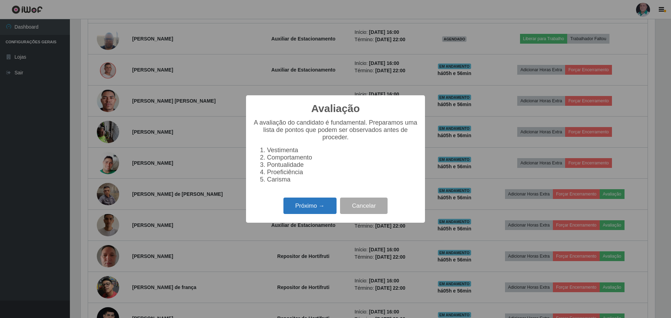
click at [309, 208] on button "Próximo →" at bounding box center [310, 206] width 53 height 16
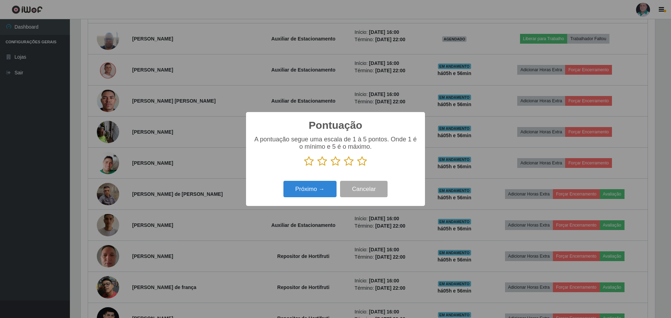
click at [359, 163] on icon at bounding box center [362, 161] width 10 height 10
click at [357, 167] on input "radio" at bounding box center [357, 167] width 0 height 0
click at [321, 189] on button "Próximo →" at bounding box center [310, 189] width 53 height 16
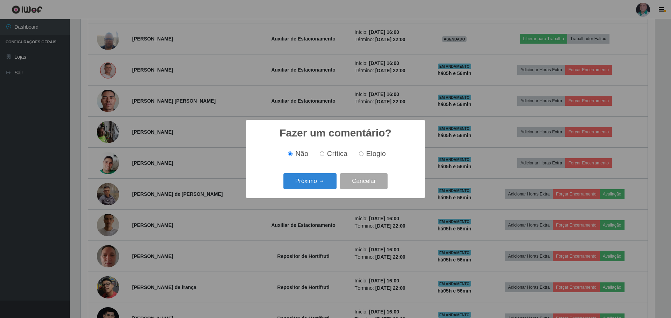
click at [371, 150] on span "Elogio" at bounding box center [376, 154] width 20 height 8
click at [364, 152] on input "Elogio" at bounding box center [361, 154] width 5 height 5
radio input "true"
click at [318, 184] on button "Próximo →" at bounding box center [310, 181] width 53 height 16
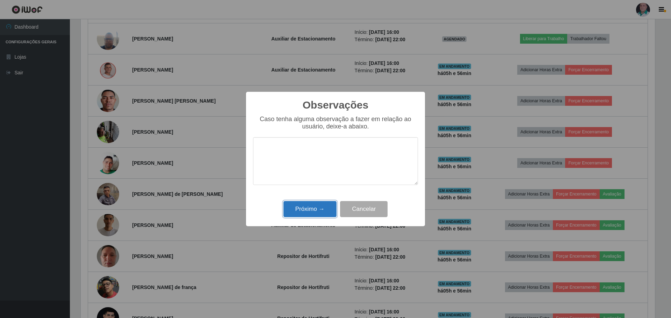
click at [314, 208] on button "Próximo →" at bounding box center [310, 209] width 53 height 16
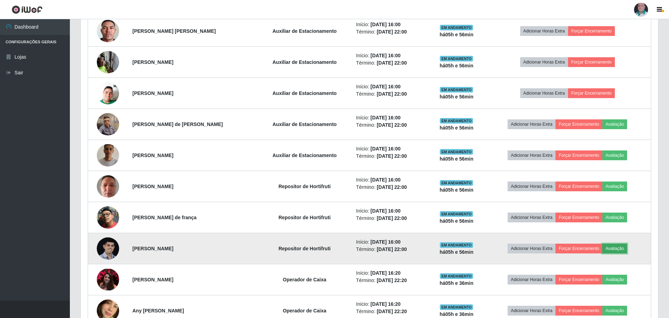
click at [617, 249] on button "Avaliação" at bounding box center [615, 249] width 25 height 10
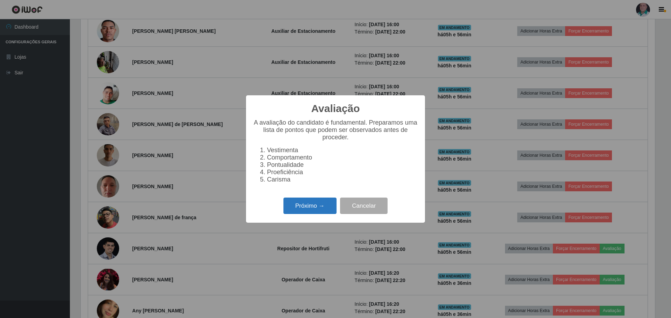
click at [296, 203] on button "Próximo →" at bounding box center [310, 206] width 53 height 16
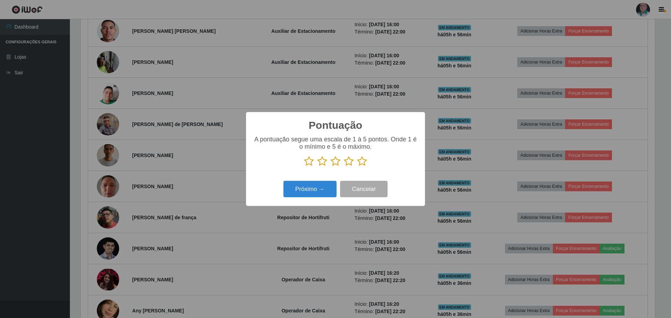
click at [363, 162] on icon at bounding box center [362, 161] width 10 height 10
click at [357, 167] on input "radio" at bounding box center [357, 167] width 0 height 0
click at [304, 185] on button "Próximo →" at bounding box center [310, 189] width 53 height 16
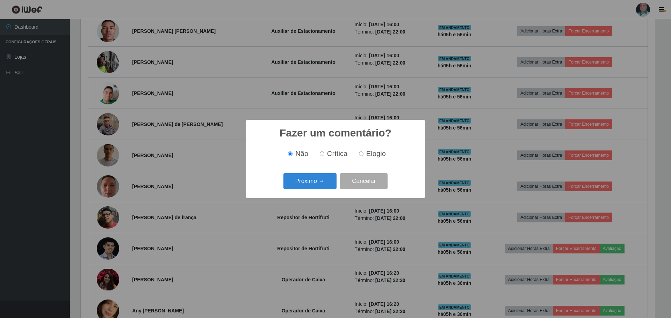
click at [372, 153] on span "Elogio" at bounding box center [376, 154] width 20 height 8
click at [364, 153] on input "Elogio" at bounding box center [361, 154] width 5 height 5
radio input "true"
click at [320, 178] on button "Próximo →" at bounding box center [310, 181] width 53 height 16
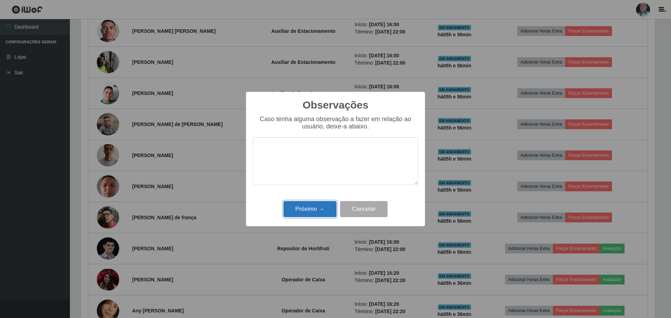
click at [317, 218] on button "Próximo →" at bounding box center [310, 209] width 53 height 16
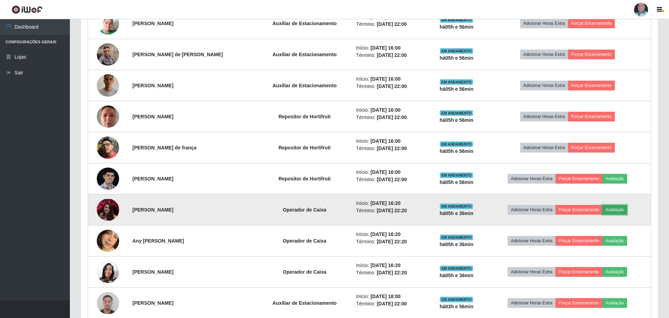
click at [623, 209] on button "Avaliação" at bounding box center [615, 210] width 25 height 10
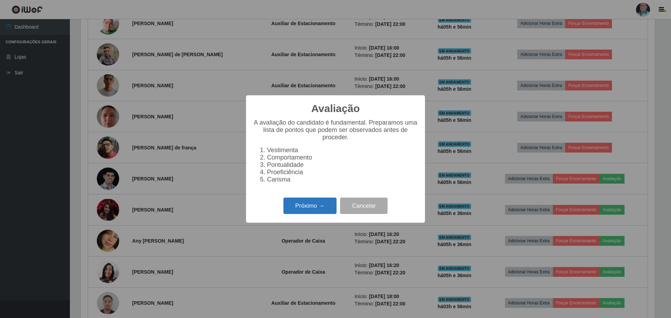
click at [307, 209] on button "Próximo →" at bounding box center [310, 206] width 53 height 16
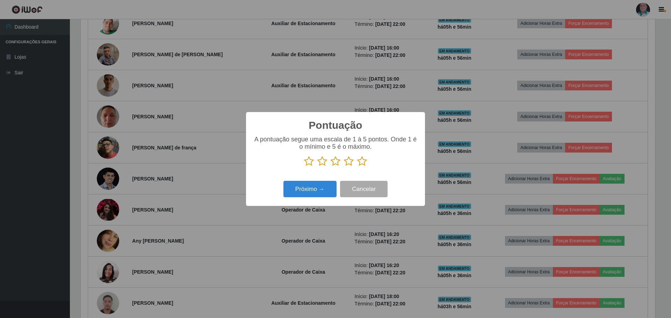
click at [363, 163] on icon at bounding box center [362, 161] width 10 height 10
click at [357, 167] on input "radio" at bounding box center [357, 167] width 0 height 0
click at [321, 187] on button "Próximo →" at bounding box center [310, 189] width 53 height 16
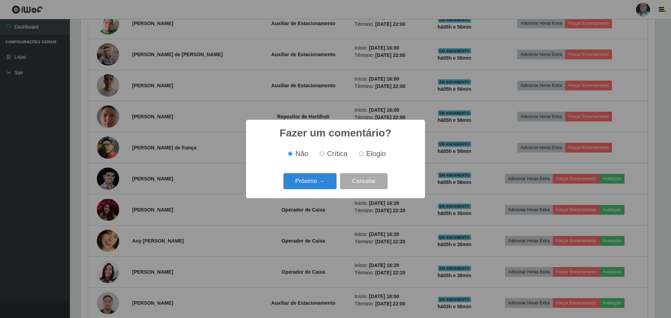
click at [362, 156] on input "Elogio" at bounding box center [361, 154] width 5 height 5
radio input "true"
click at [310, 183] on button "Próximo →" at bounding box center [310, 181] width 53 height 16
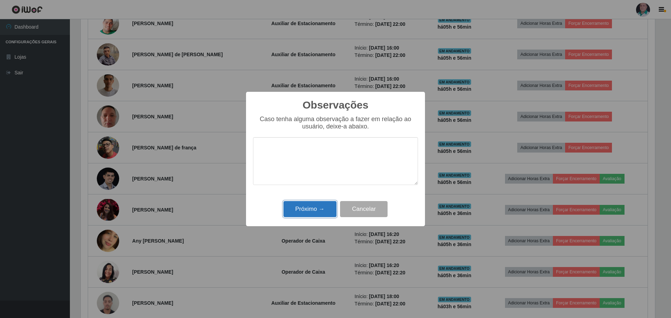
click at [301, 213] on button "Próximo →" at bounding box center [310, 209] width 53 height 16
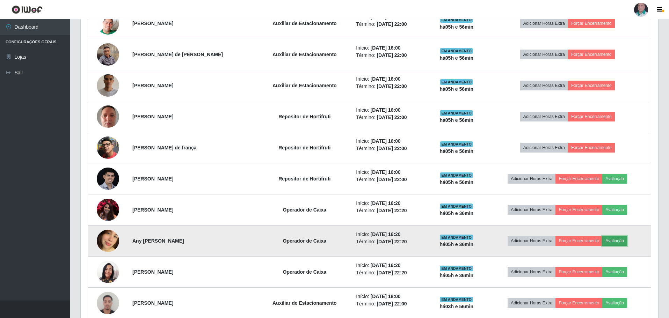
click at [620, 239] on button "Avaliação" at bounding box center [615, 241] width 25 height 10
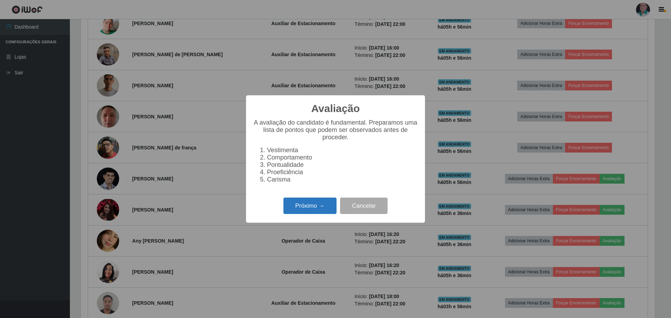
click at [300, 210] on button "Próximo →" at bounding box center [310, 206] width 53 height 16
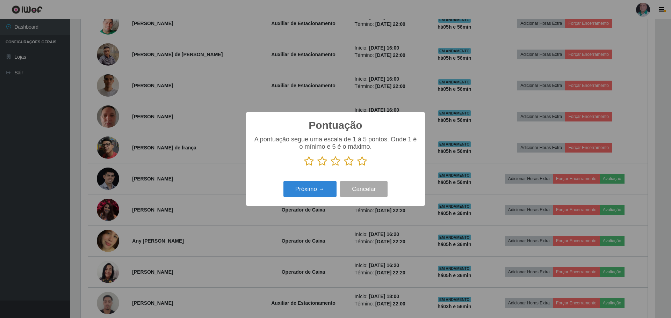
click at [309, 162] on icon at bounding box center [309, 161] width 10 height 10
click at [304, 167] on input "radio" at bounding box center [304, 167] width 0 height 0
click at [306, 193] on button "Próximo →" at bounding box center [310, 189] width 53 height 16
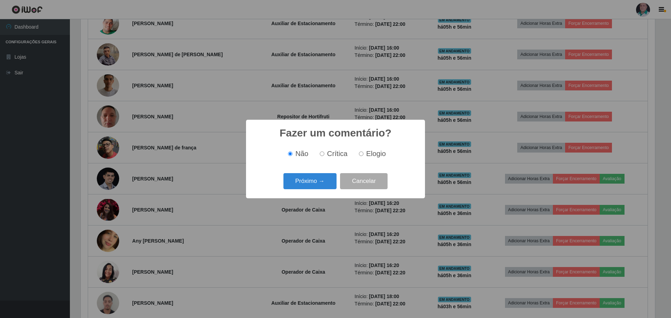
click at [330, 153] on span "Crítica" at bounding box center [337, 154] width 21 height 8
click at [324, 153] on input "Crítica" at bounding box center [322, 154] width 5 height 5
radio input "true"
click at [320, 184] on button "Próximo →" at bounding box center [310, 181] width 53 height 16
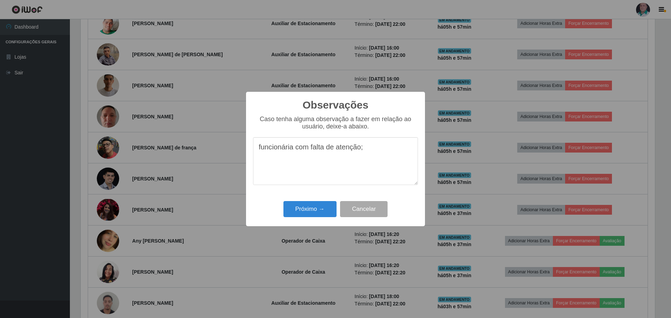
drag, startPoint x: 261, startPoint y: 149, endPoint x: 257, endPoint y: 149, distance: 3.9
click at [257, 149] on textarea "funcionária com falta de atenção;" at bounding box center [335, 161] width 165 height 48
click at [376, 150] on textarea "Funcionária com falta de atenção;" at bounding box center [335, 161] width 165 height 48
type textarea "Funcionária com falta de atenção; Mau atendimento ao cliente; Muitas reclamaçõe…"
click at [309, 211] on button "Próximo →" at bounding box center [310, 209] width 53 height 16
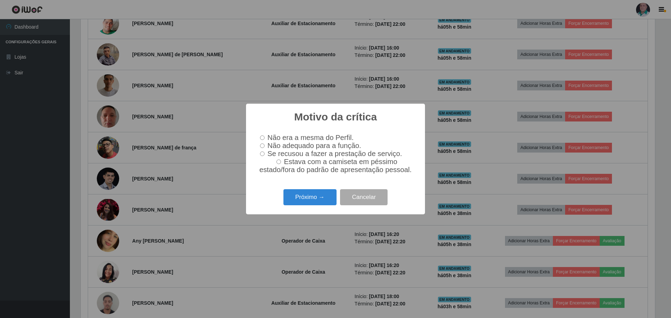
click at [262, 142] on label "Não adequado para a função." at bounding box center [309, 146] width 104 height 8
click at [262, 144] on input "Não adequado para a função." at bounding box center [262, 146] width 5 height 5
radio input "true"
click at [313, 202] on button "Próximo →" at bounding box center [310, 197] width 53 height 16
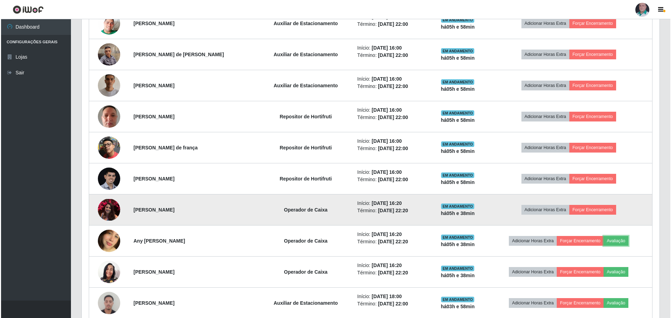
scroll to position [839, 0]
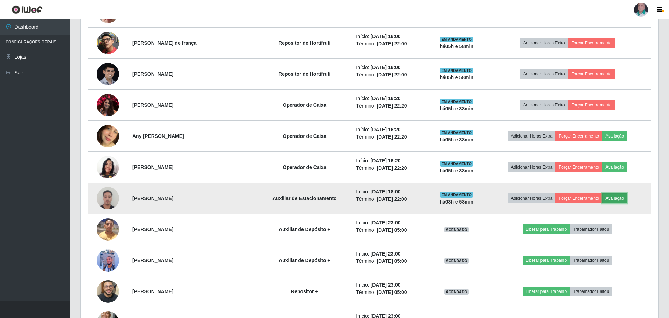
click at [610, 199] on button "Avaliação" at bounding box center [615, 199] width 25 height 10
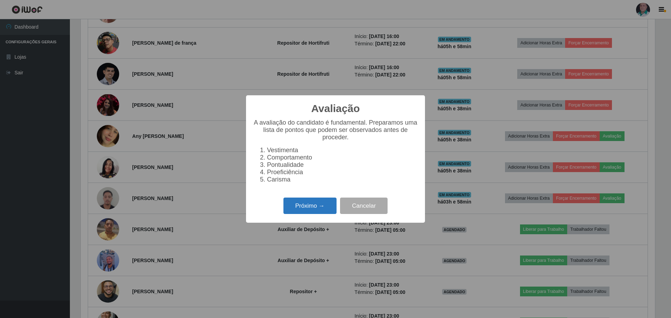
click at [287, 206] on button "Próximo →" at bounding box center [310, 206] width 53 height 16
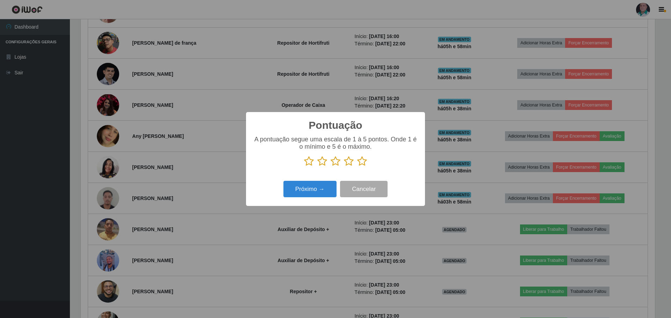
click at [361, 165] on icon at bounding box center [362, 161] width 10 height 10
click at [357, 167] on input "radio" at bounding box center [357, 167] width 0 height 0
click at [317, 189] on button "Próximo →" at bounding box center [310, 189] width 53 height 16
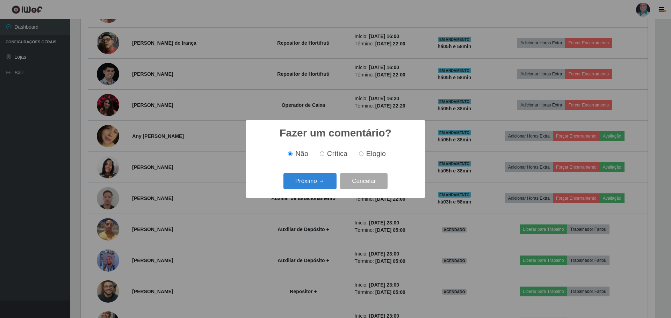
click at [367, 154] on span "Elogio" at bounding box center [376, 154] width 20 height 8
click at [364, 154] on input "Elogio" at bounding box center [361, 154] width 5 height 5
radio input "true"
click at [316, 180] on button "Próximo →" at bounding box center [310, 181] width 53 height 16
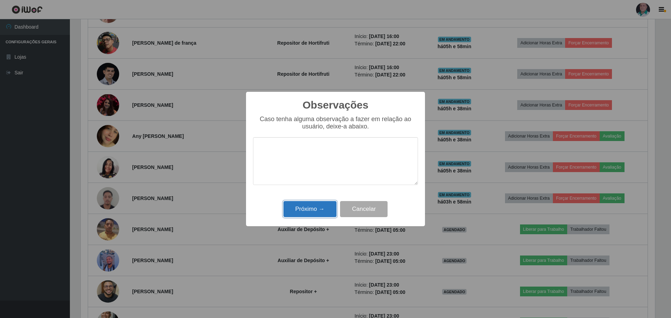
click at [312, 210] on button "Próximo →" at bounding box center [310, 209] width 53 height 16
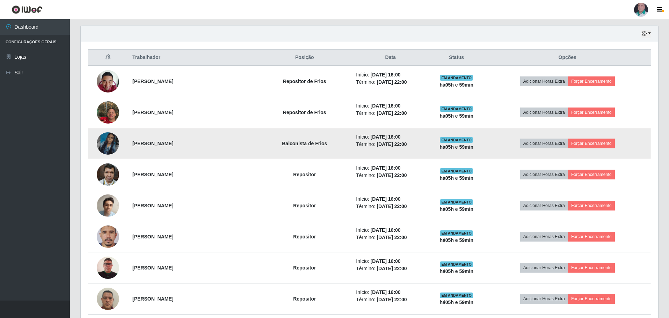
scroll to position [147, 0]
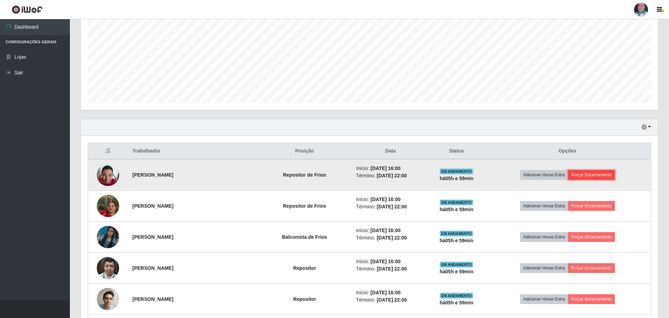
click at [612, 175] on button "Forçar Encerramento" at bounding box center [591, 175] width 47 height 10
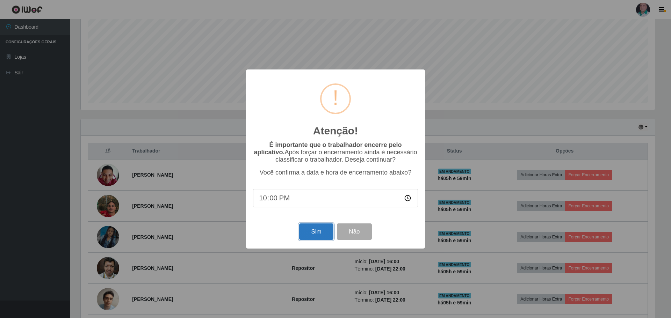
click at [310, 228] on button "Sim" at bounding box center [316, 232] width 34 height 16
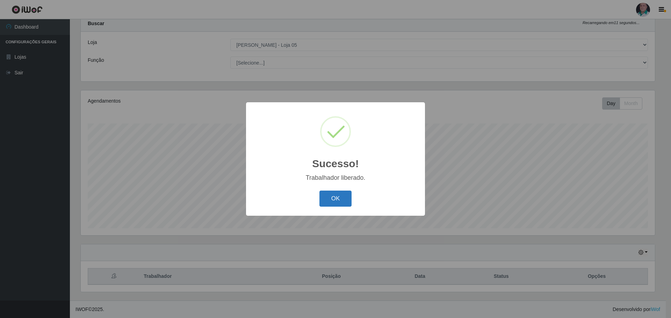
click at [330, 201] on button "OK" at bounding box center [336, 199] width 33 height 16
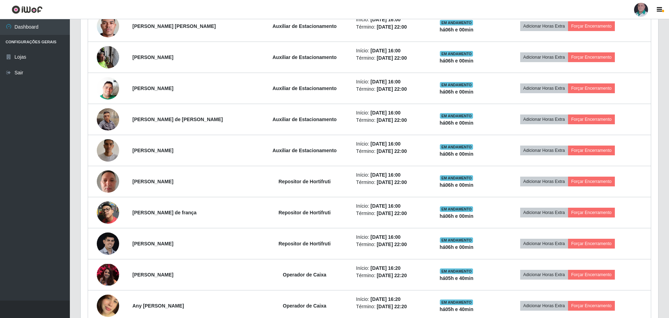
scroll to position [651, 0]
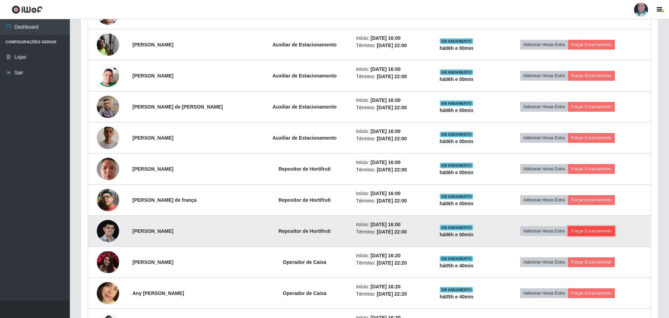
click at [604, 236] on button "Forçar Encerramento" at bounding box center [591, 232] width 47 height 10
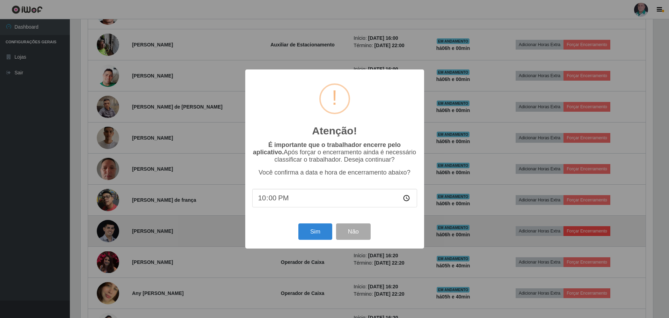
scroll to position [145, 574]
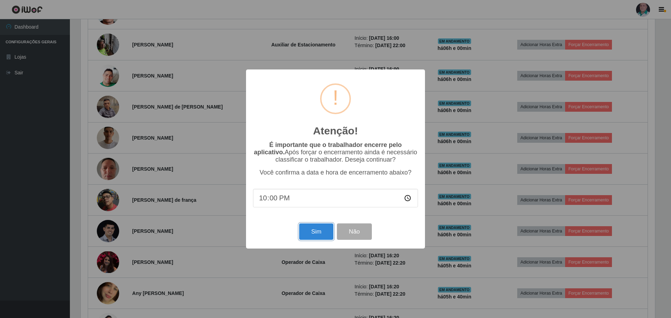
drag, startPoint x: 325, startPoint y: 228, endPoint x: 320, endPoint y: 230, distance: 5.0
click at [325, 228] on button "Sim" at bounding box center [316, 232] width 34 height 16
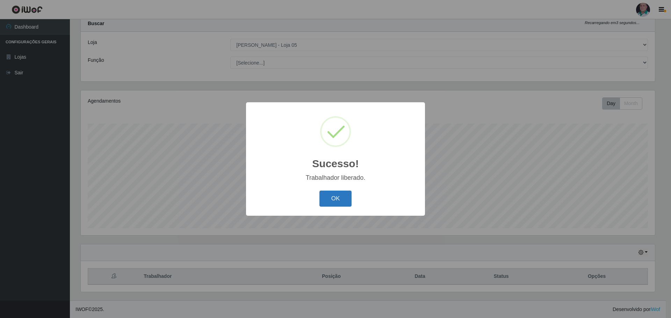
drag, startPoint x: 338, startPoint y: 191, endPoint x: 337, endPoint y: 194, distance: 3.6
click at [338, 191] on div "OK Cancel" at bounding box center [335, 199] width 165 height 20
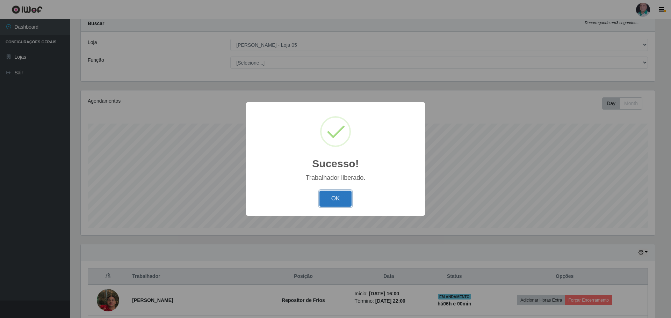
click at [335, 197] on button "OK" at bounding box center [336, 199] width 33 height 16
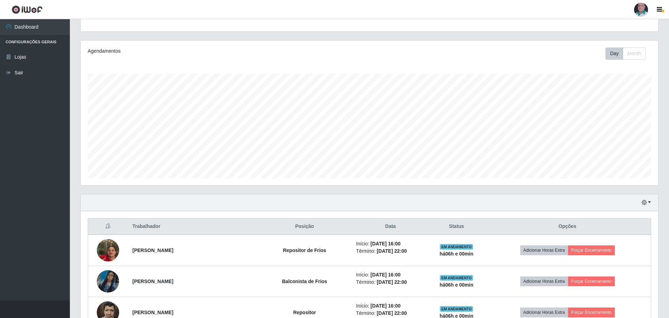
scroll to position [196, 0]
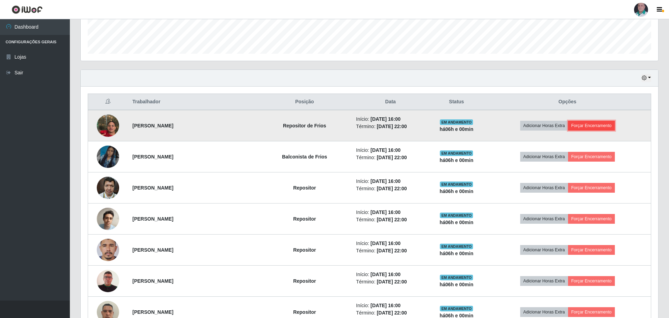
click at [602, 123] on button "Forçar Encerramento" at bounding box center [591, 126] width 47 height 10
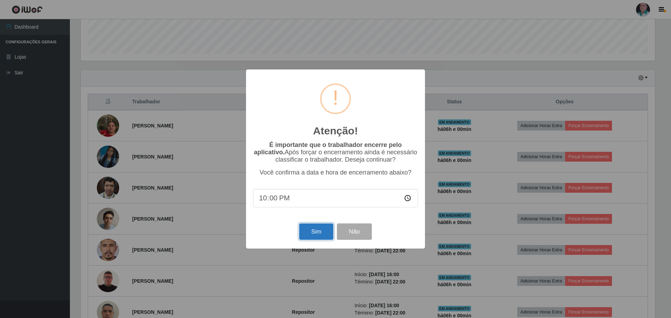
click at [315, 237] on button "Sim" at bounding box center [316, 232] width 34 height 16
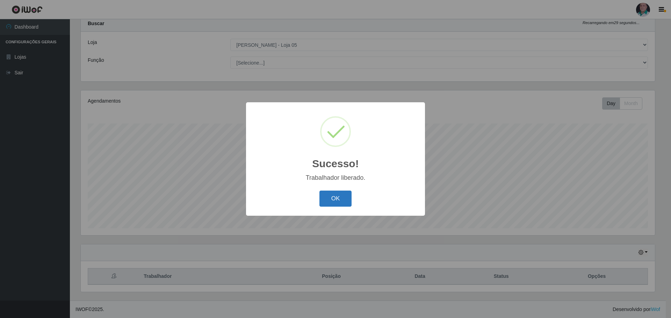
click at [335, 200] on button "OK" at bounding box center [336, 199] width 33 height 16
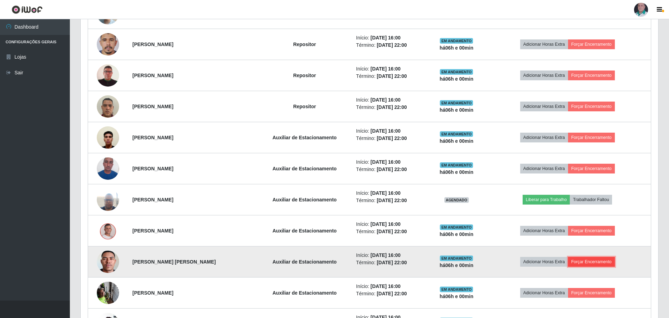
click at [600, 263] on button "Forçar Encerramento" at bounding box center [591, 262] width 47 height 10
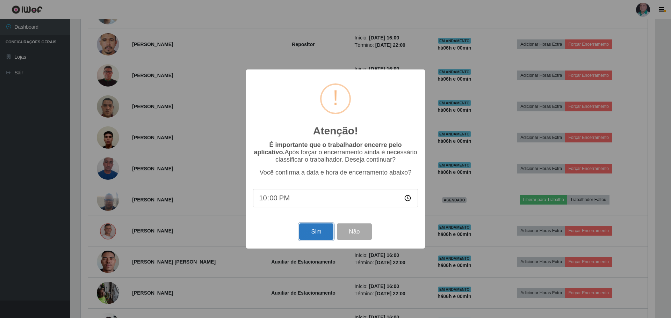
click at [310, 234] on button "Sim" at bounding box center [316, 232] width 34 height 16
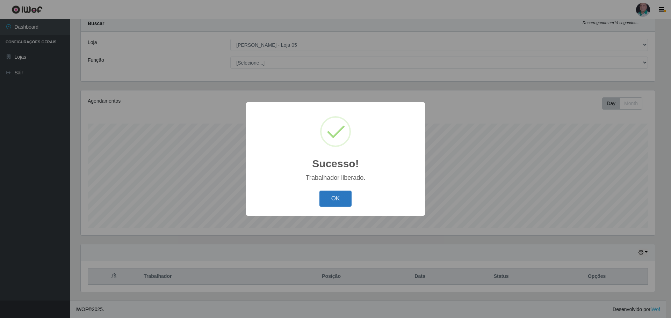
click at [324, 201] on button "OK" at bounding box center [336, 199] width 33 height 16
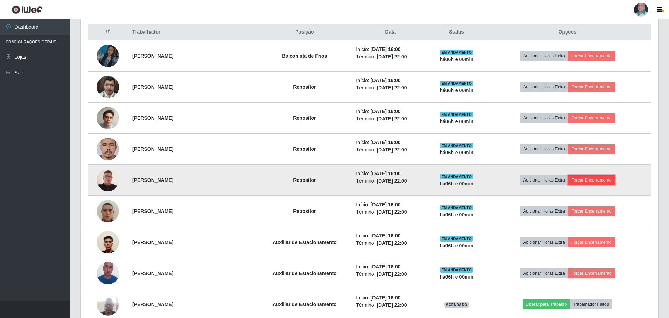
click at [588, 184] on button "Forçar Encerramento" at bounding box center [591, 180] width 47 height 10
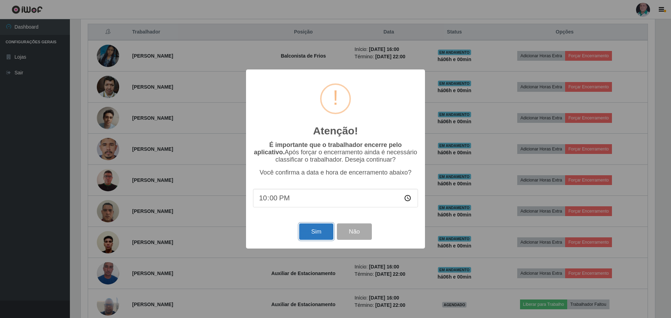
click at [320, 234] on button "Sim" at bounding box center [316, 232] width 34 height 16
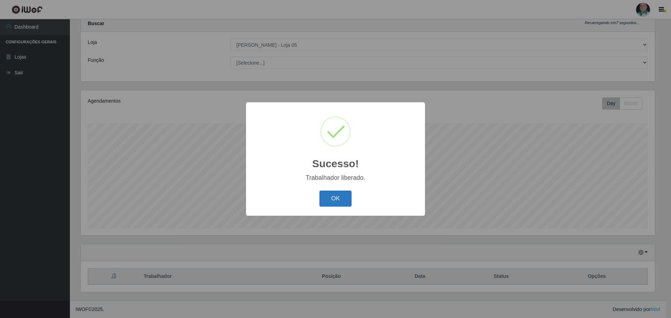
click at [330, 200] on button "OK" at bounding box center [336, 199] width 33 height 16
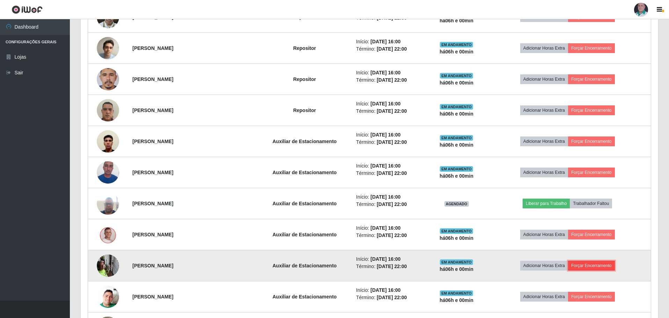
click at [588, 269] on button "Forçar Encerramento" at bounding box center [591, 266] width 47 height 10
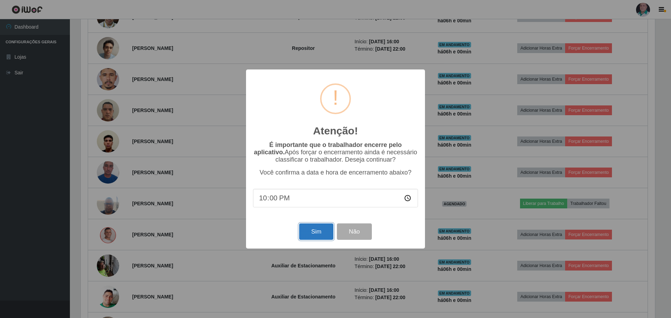
click at [310, 240] on button "Sim" at bounding box center [316, 232] width 34 height 16
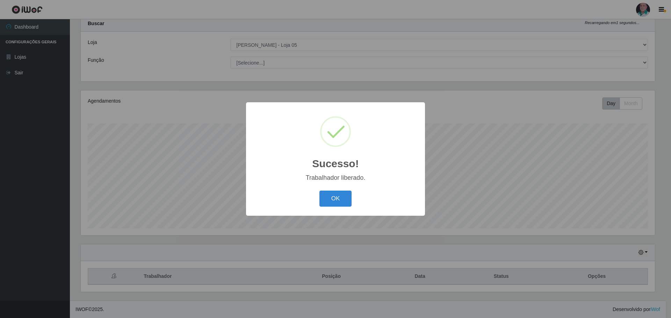
click at [323, 206] on button "OK" at bounding box center [336, 199] width 33 height 16
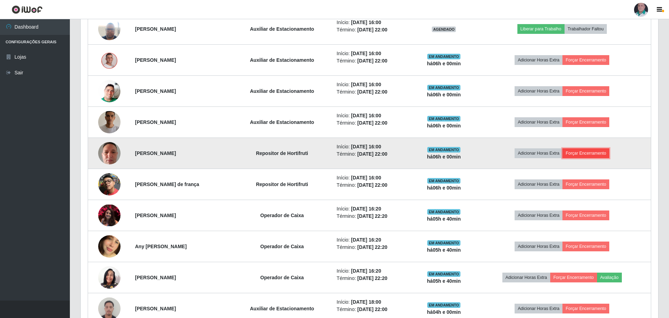
click at [598, 151] on button "Forçar Encerramento" at bounding box center [586, 154] width 47 height 10
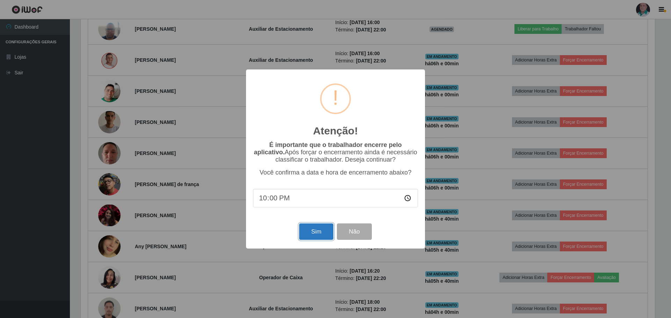
click at [307, 235] on button "Sim" at bounding box center [316, 232] width 34 height 16
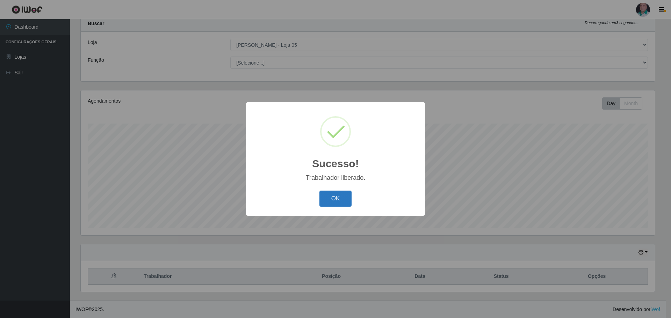
click at [324, 201] on button "OK" at bounding box center [336, 199] width 33 height 16
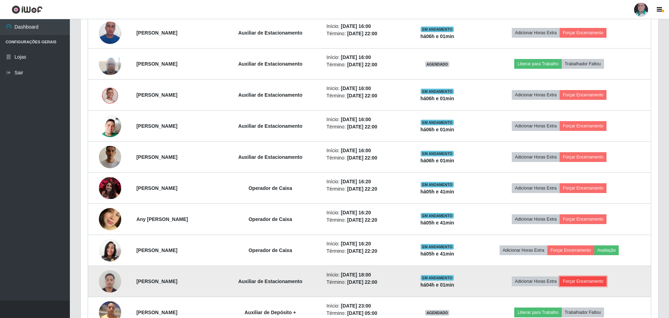
click at [589, 282] on button "Forçar Encerramento" at bounding box center [583, 282] width 47 height 10
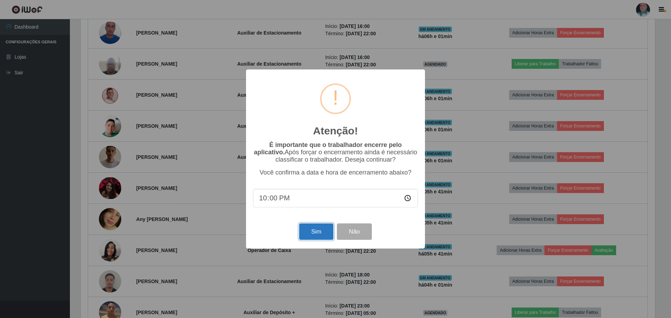
click at [309, 230] on button "Sim" at bounding box center [316, 232] width 34 height 16
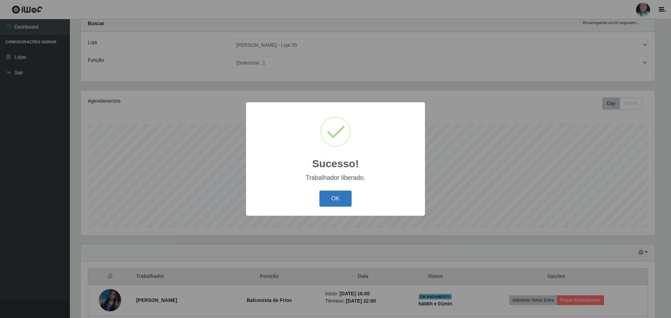
click at [328, 194] on button "OK" at bounding box center [336, 199] width 33 height 16
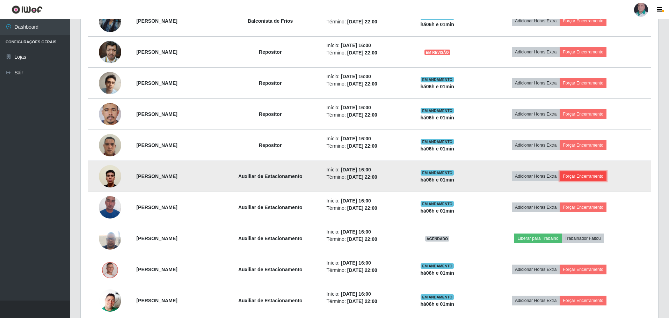
click at [594, 176] on button "Forçar Encerramento" at bounding box center [583, 177] width 47 height 10
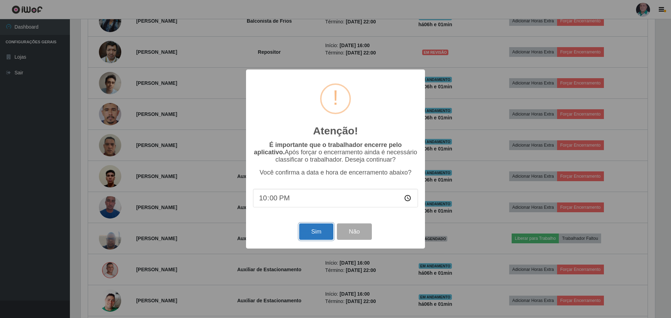
click at [320, 235] on button "Sim" at bounding box center [316, 232] width 34 height 16
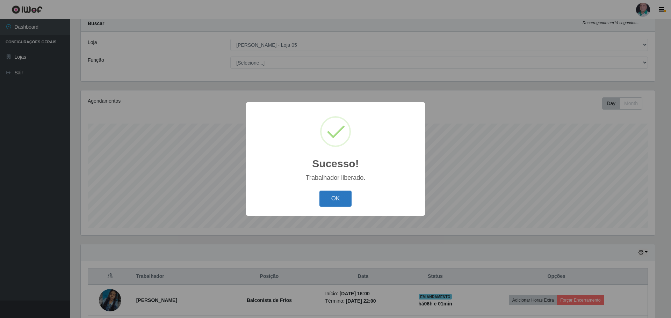
click at [333, 196] on button "OK" at bounding box center [336, 199] width 33 height 16
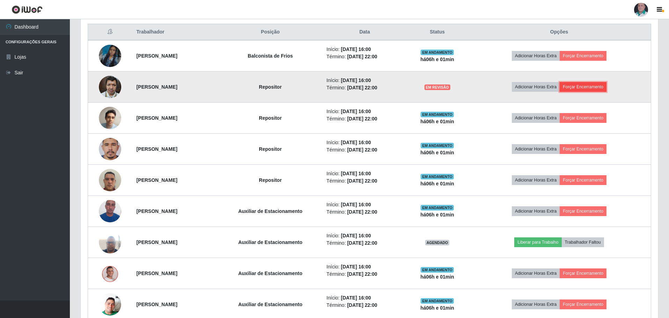
click at [586, 87] on button "Forçar Encerramento" at bounding box center [583, 87] width 47 height 10
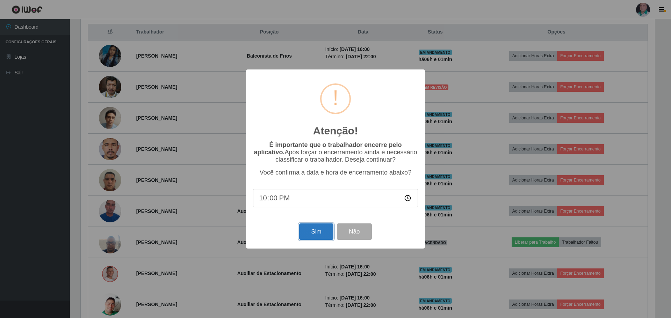
click at [324, 226] on button "Sim" at bounding box center [316, 232] width 34 height 16
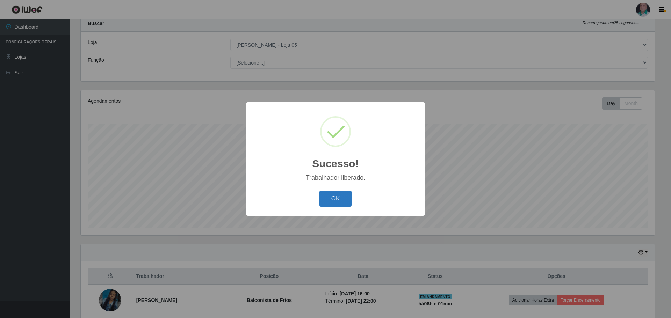
click at [339, 202] on button "OK" at bounding box center [336, 199] width 33 height 16
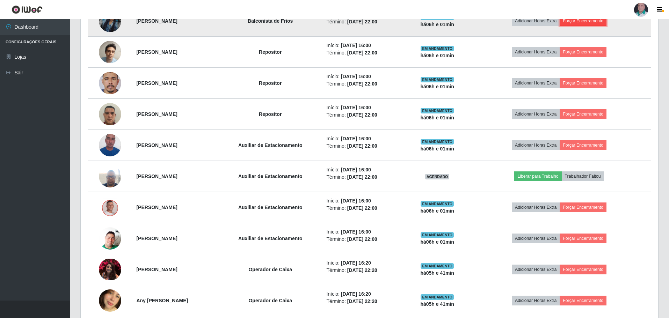
click at [591, 24] on button "Forçar Encerramento" at bounding box center [583, 21] width 47 height 10
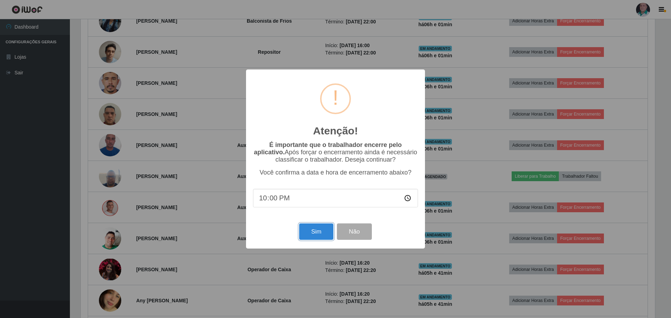
click at [315, 236] on button "Sim" at bounding box center [316, 232] width 34 height 16
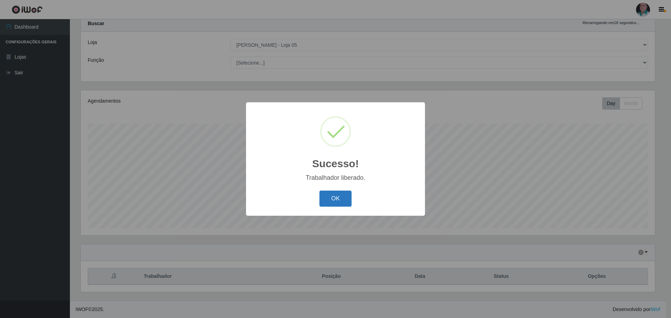
click at [335, 200] on button "OK" at bounding box center [336, 199] width 33 height 16
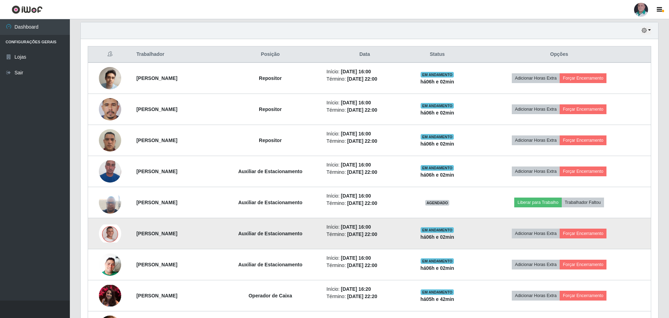
scroll to position [231, 0]
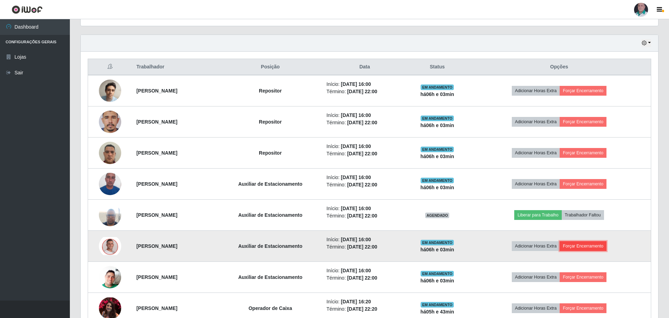
click at [603, 248] on button "Forçar Encerramento" at bounding box center [583, 247] width 47 height 10
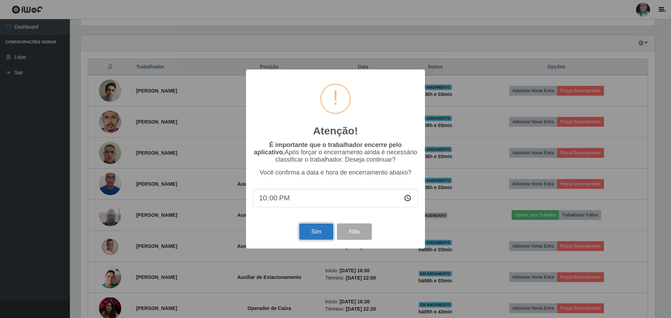
click at [314, 235] on button "Sim" at bounding box center [316, 232] width 34 height 16
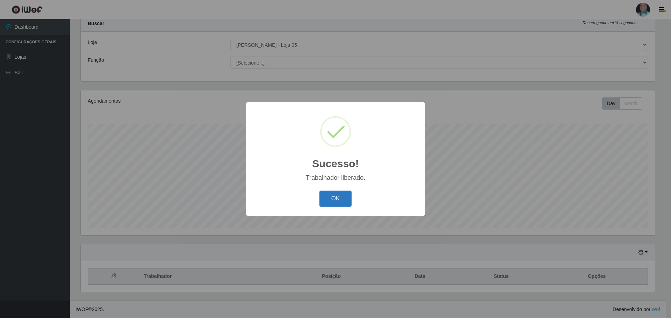
click at [333, 198] on button "OK" at bounding box center [336, 199] width 33 height 16
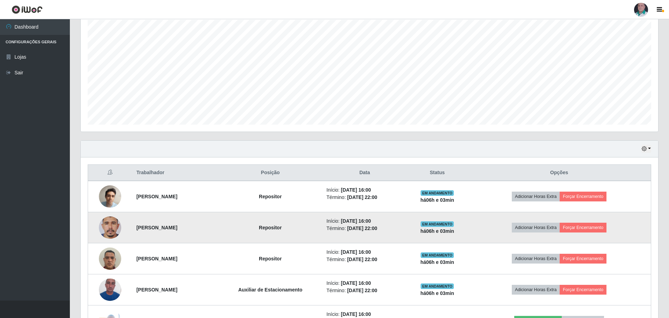
scroll to position [126, 0]
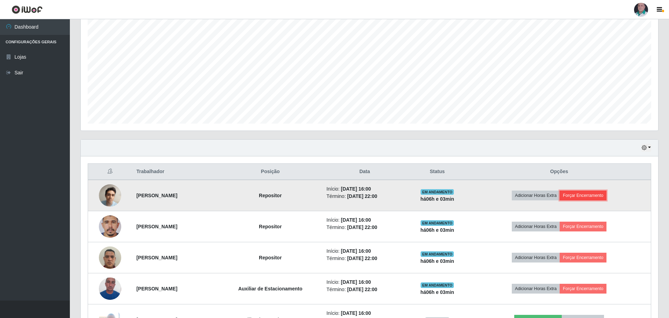
click at [604, 194] on button "Forçar Encerramento" at bounding box center [583, 196] width 47 height 10
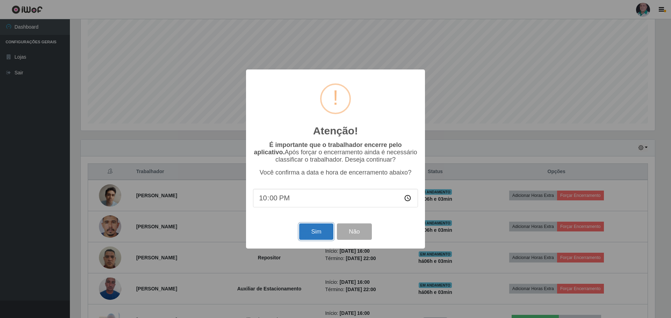
click at [325, 232] on button "Sim" at bounding box center [316, 232] width 34 height 16
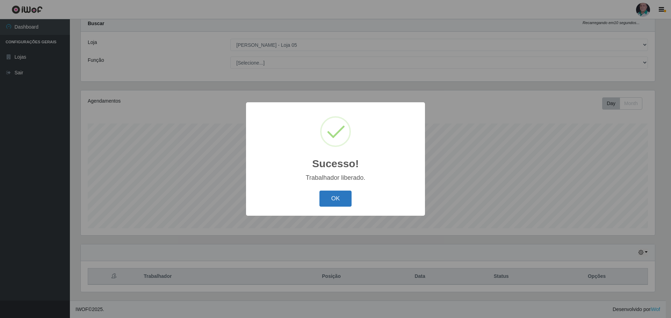
click at [339, 204] on button "OK" at bounding box center [336, 199] width 33 height 16
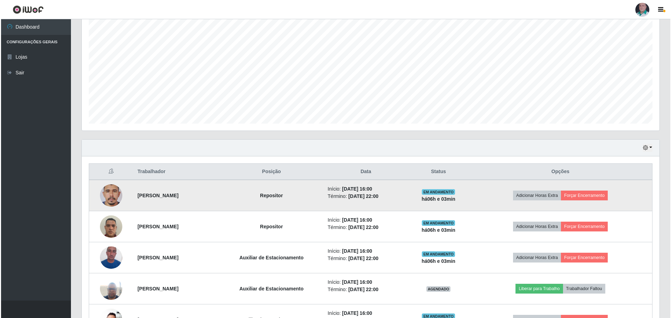
scroll to position [196, 0]
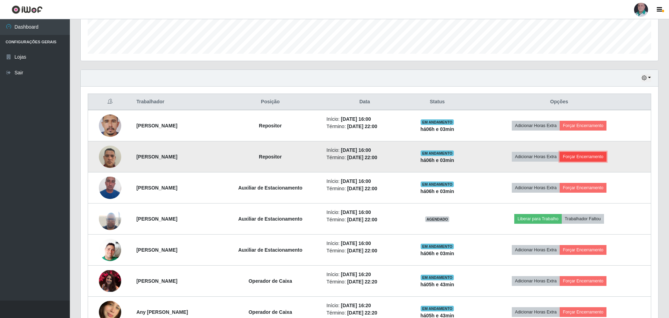
click at [584, 158] on button "Forçar Encerramento" at bounding box center [583, 157] width 47 height 10
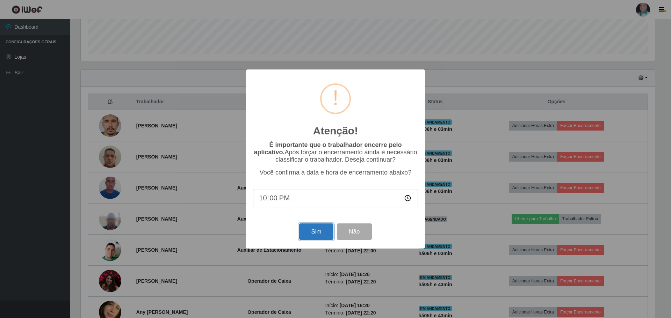
click at [309, 229] on button "Sim" at bounding box center [316, 232] width 34 height 16
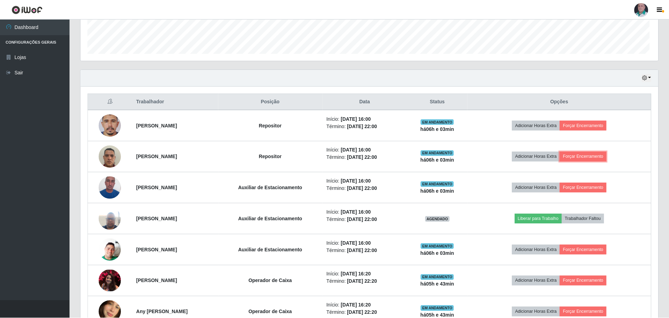
scroll to position [349425, 348992]
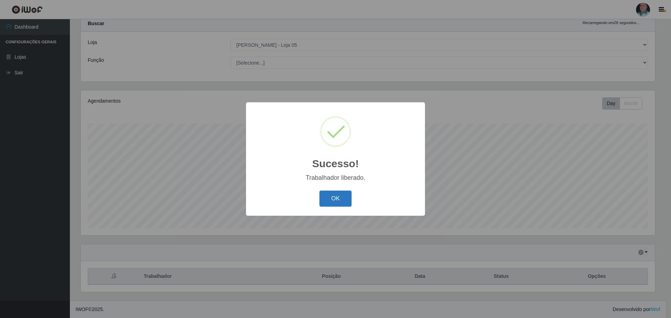
click at [336, 201] on button "OK" at bounding box center [336, 199] width 33 height 16
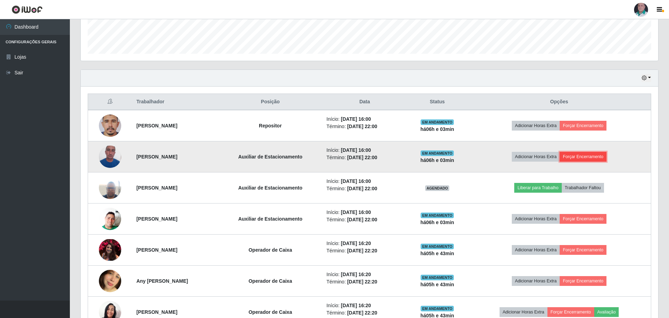
click at [586, 156] on button "Forçar Encerramento" at bounding box center [583, 157] width 47 height 10
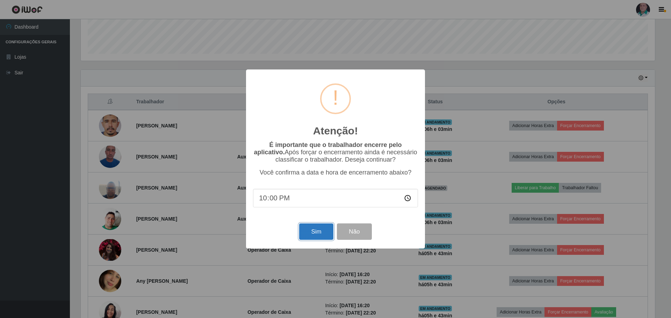
click at [320, 233] on button "Sim" at bounding box center [316, 232] width 34 height 16
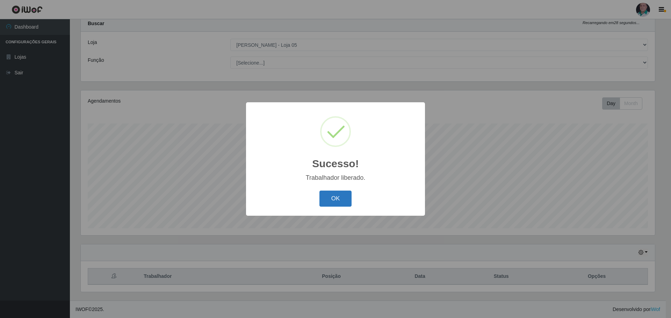
click at [333, 200] on button "OK" at bounding box center [336, 199] width 33 height 16
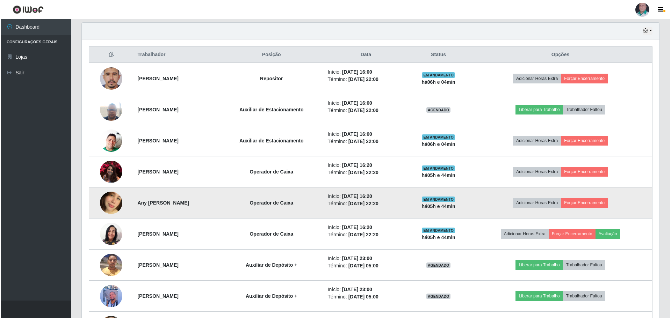
scroll to position [231, 0]
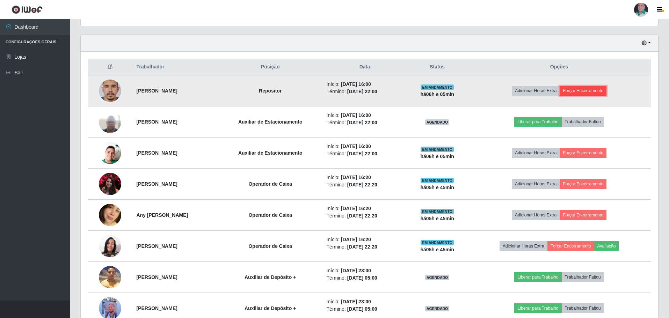
click at [594, 92] on button "Forçar Encerramento" at bounding box center [583, 91] width 47 height 10
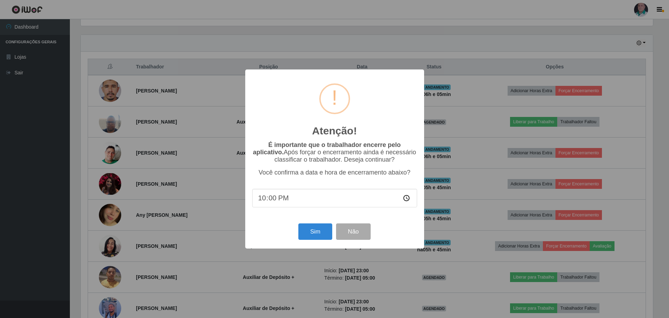
scroll to position [145, 574]
click at [317, 230] on button "Sim" at bounding box center [316, 232] width 34 height 16
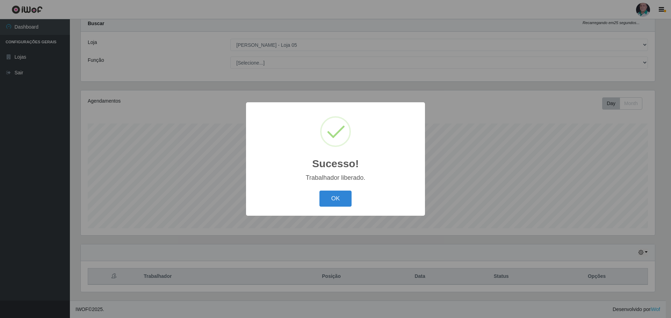
click at [333, 208] on div "OK Cancel" at bounding box center [335, 199] width 165 height 20
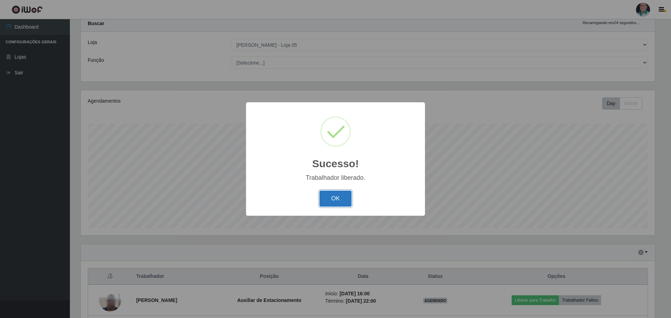
click at [341, 201] on button "OK" at bounding box center [336, 199] width 33 height 16
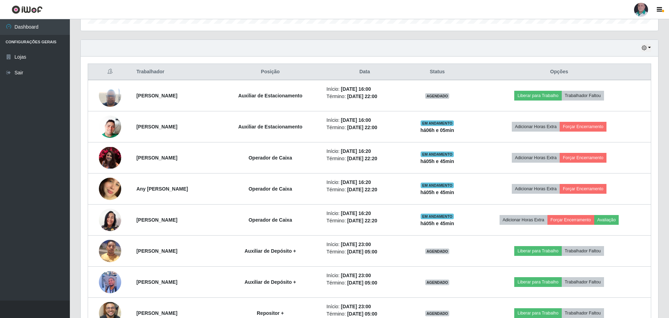
scroll to position [231, 0]
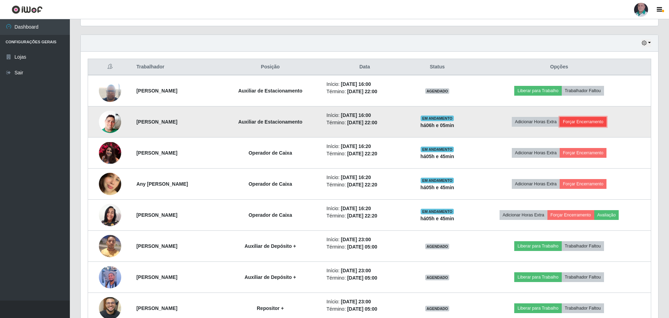
click at [583, 122] on button "Forçar Encerramento" at bounding box center [583, 122] width 47 height 10
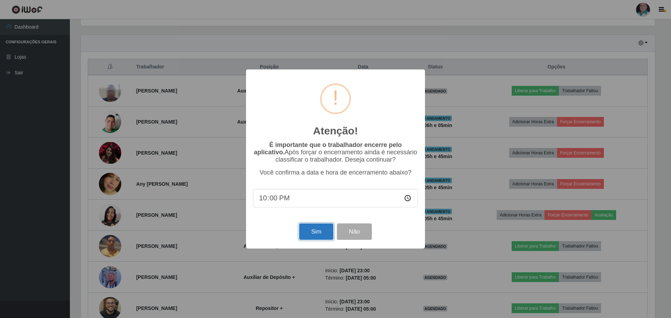
click at [305, 231] on button "Sim" at bounding box center [316, 232] width 34 height 16
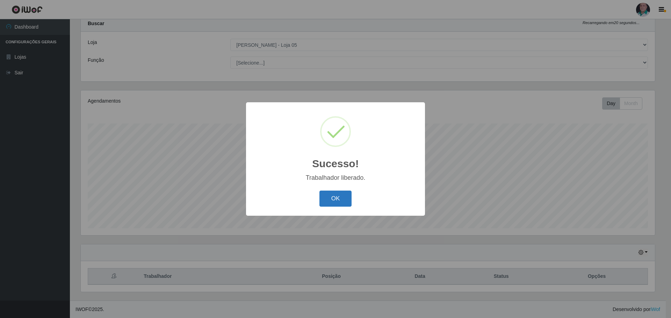
click at [338, 195] on button "OK" at bounding box center [336, 199] width 33 height 16
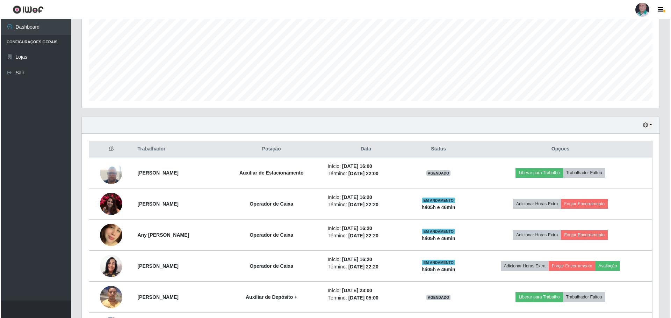
scroll to position [196, 0]
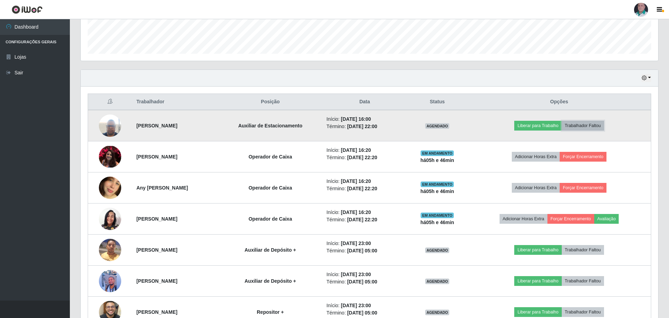
click at [598, 126] on button "Trabalhador Faltou" at bounding box center [583, 126] width 42 height 10
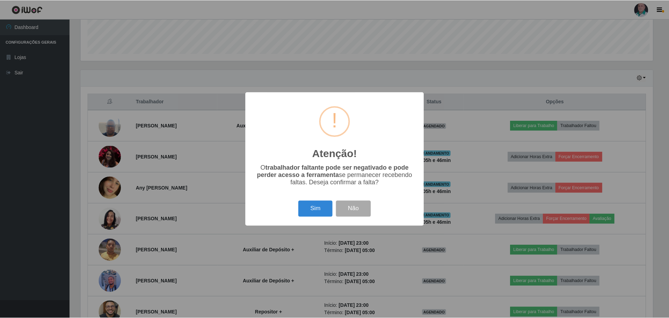
scroll to position [145, 574]
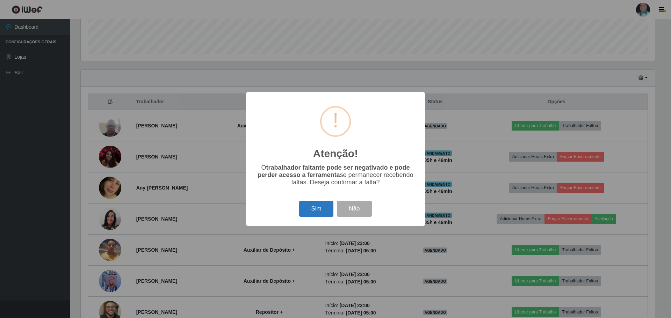
click at [307, 210] on button "Sim" at bounding box center [316, 209] width 34 height 16
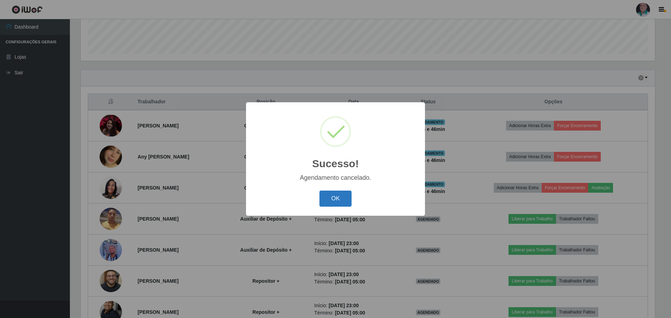
click at [324, 199] on button "OK" at bounding box center [336, 199] width 33 height 16
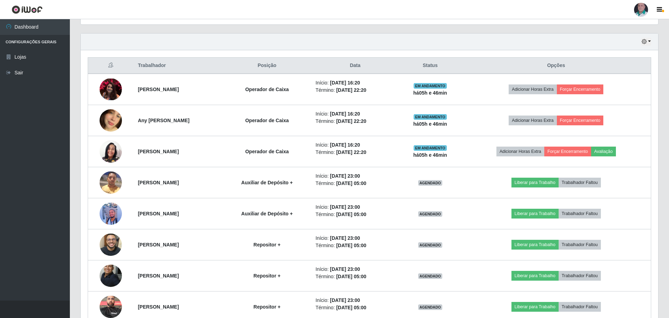
scroll to position [231, 0]
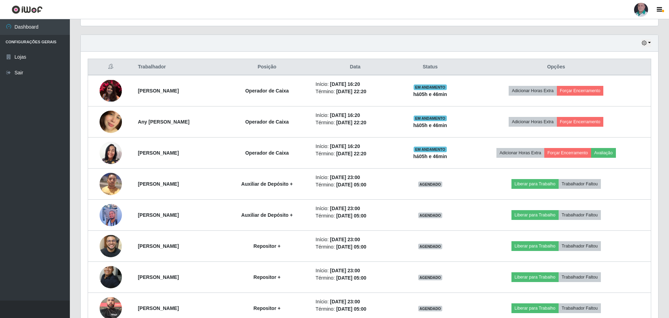
click at [386, 36] on div "Hoje 1 dia 3 dias 1 Semana Não encerrados" at bounding box center [370, 43] width 578 height 17
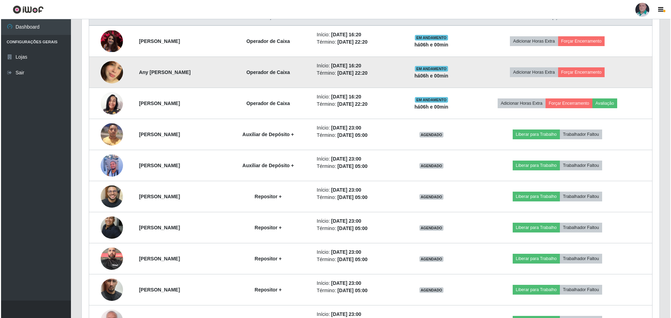
scroll to position [193, 0]
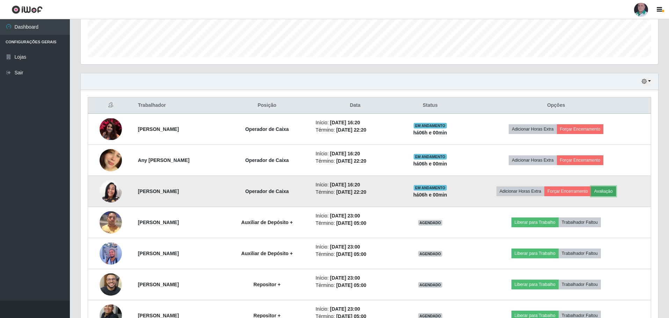
click at [613, 189] on button "Avaliação" at bounding box center [603, 192] width 25 height 10
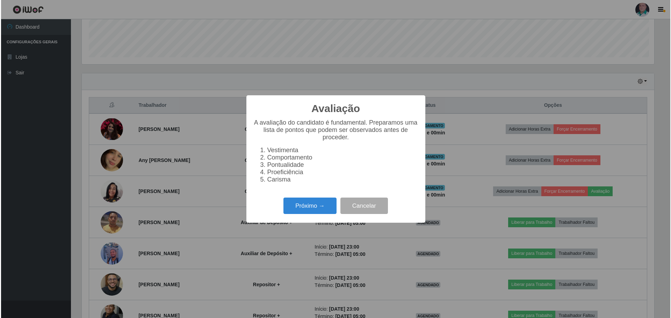
scroll to position [145, 574]
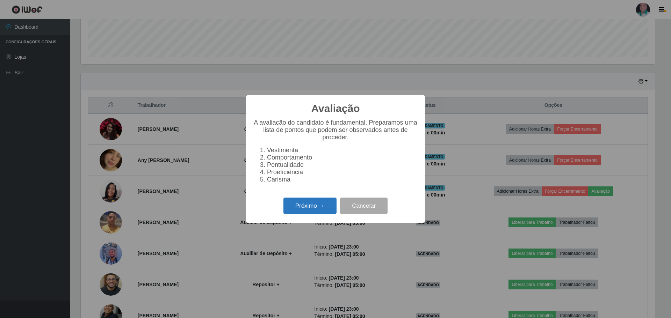
click at [301, 214] on button "Próximo →" at bounding box center [310, 206] width 53 height 16
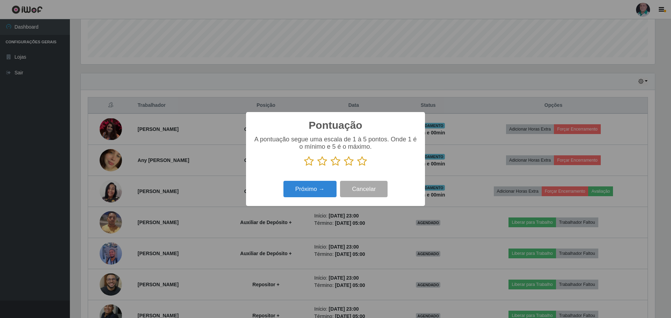
click at [363, 162] on icon at bounding box center [362, 161] width 10 height 10
click at [357, 167] on input "radio" at bounding box center [357, 167] width 0 height 0
click at [300, 192] on button "Próximo →" at bounding box center [310, 189] width 53 height 16
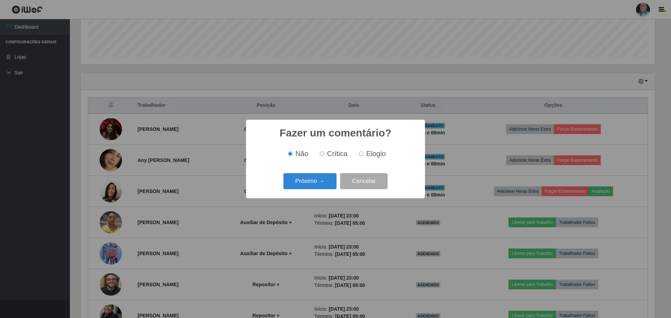
click at [365, 154] on label "Elogio" at bounding box center [371, 154] width 30 height 8
click at [364, 154] on input "Elogio" at bounding box center [361, 154] width 5 height 5
radio input "true"
click at [311, 179] on button "Próximo →" at bounding box center [310, 181] width 53 height 16
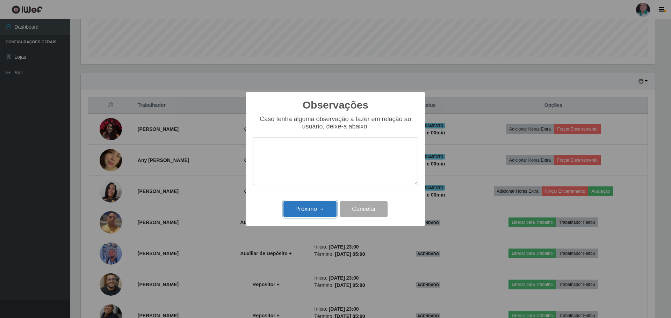
click at [313, 206] on button "Próximo →" at bounding box center [310, 209] width 53 height 16
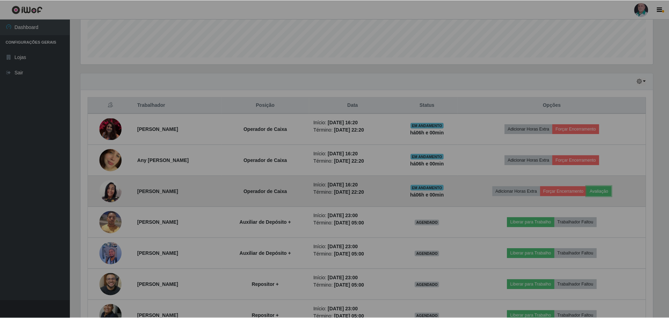
scroll to position [145, 578]
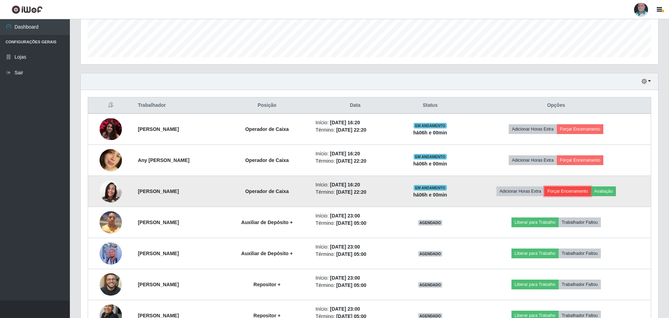
click at [568, 191] on button "Forçar Encerramento" at bounding box center [568, 192] width 47 height 10
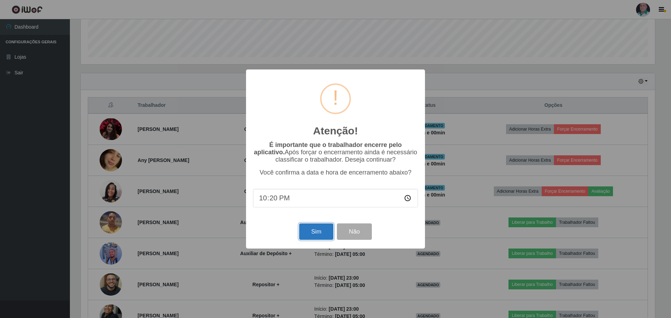
click at [311, 232] on button "Sim" at bounding box center [316, 232] width 34 height 16
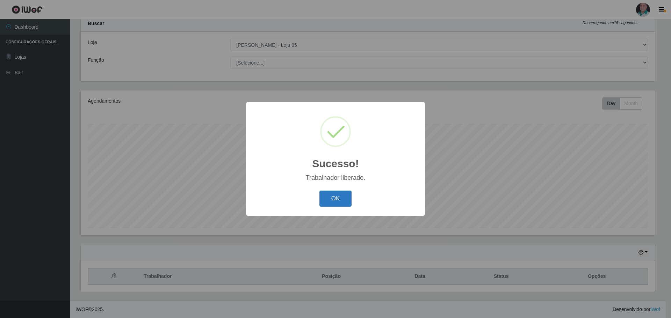
click at [329, 202] on button "OK" at bounding box center [336, 199] width 33 height 16
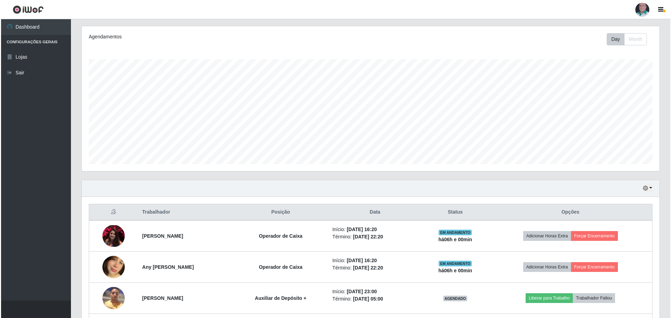
scroll to position [126, 0]
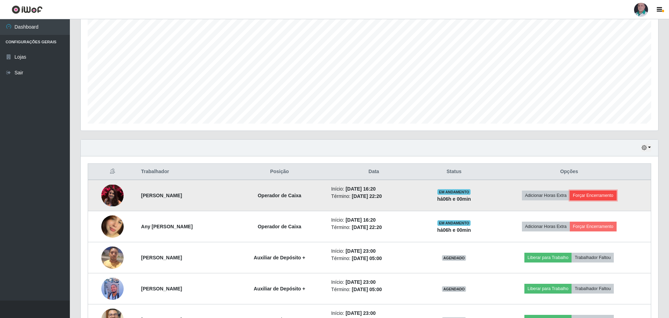
click at [600, 197] on button "Forçar Encerramento" at bounding box center [593, 196] width 47 height 10
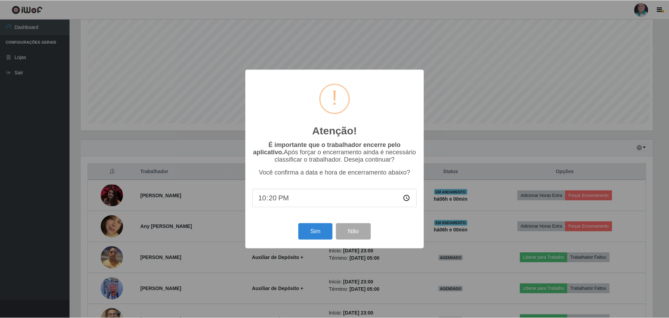
scroll to position [145, 574]
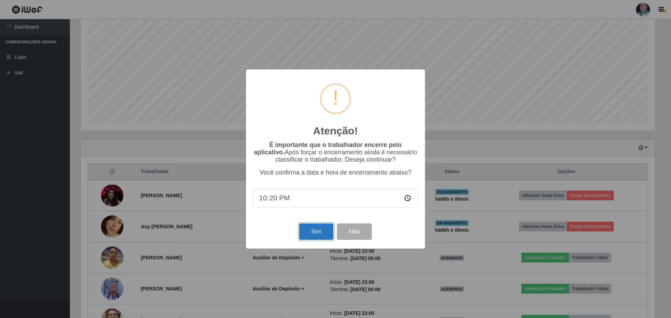
click at [314, 233] on button "Sim" at bounding box center [316, 232] width 34 height 16
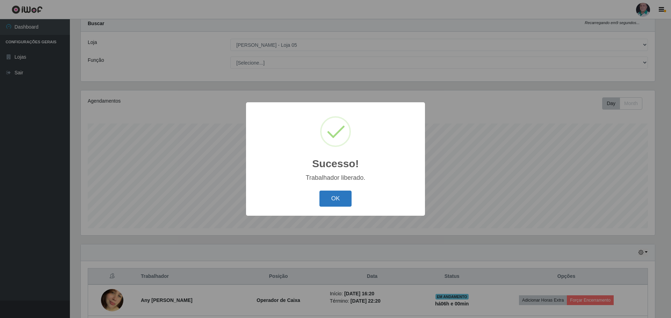
click at [340, 194] on button "OK" at bounding box center [336, 199] width 33 height 16
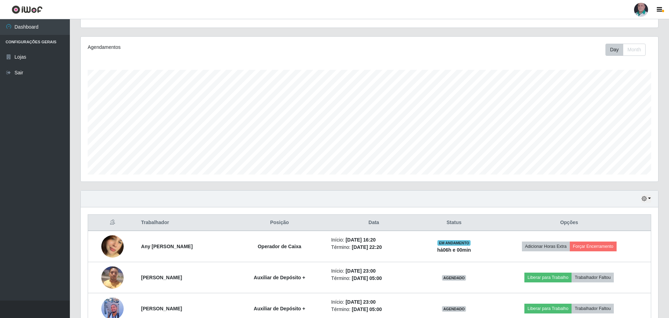
scroll to position [161, 0]
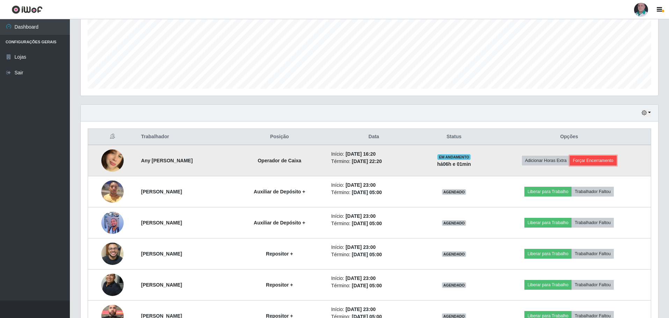
click at [597, 158] on button "Forçar Encerramento" at bounding box center [593, 161] width 47 height 10
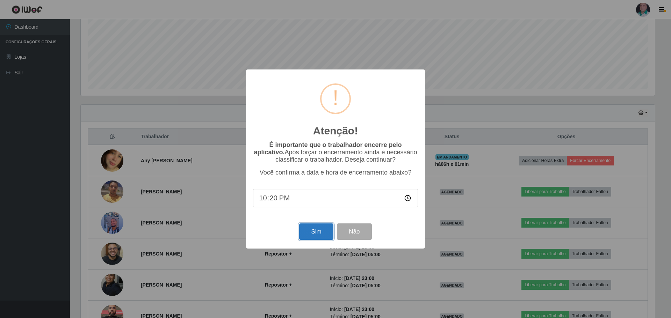
click at [323, 231] on button "Sim" at bounding box center [316, 232] width 34 height 16
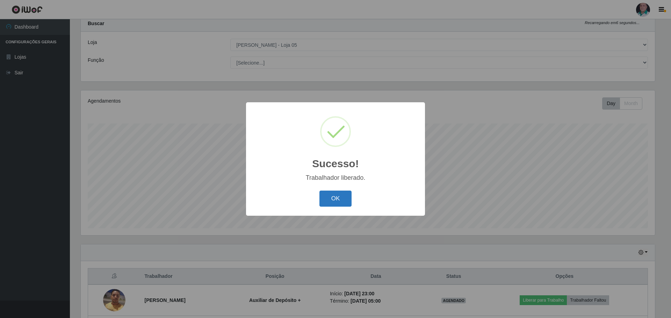
click at [332, 196] on button "OK" at bounding box center [336, 199] width 33 height 16
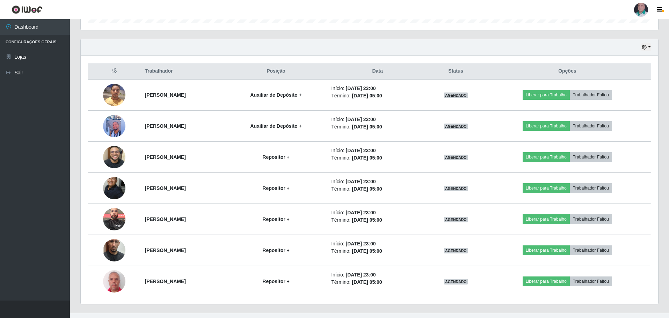
scroll to position [239, 0]
